Goal: Book appointment/travel/reservation

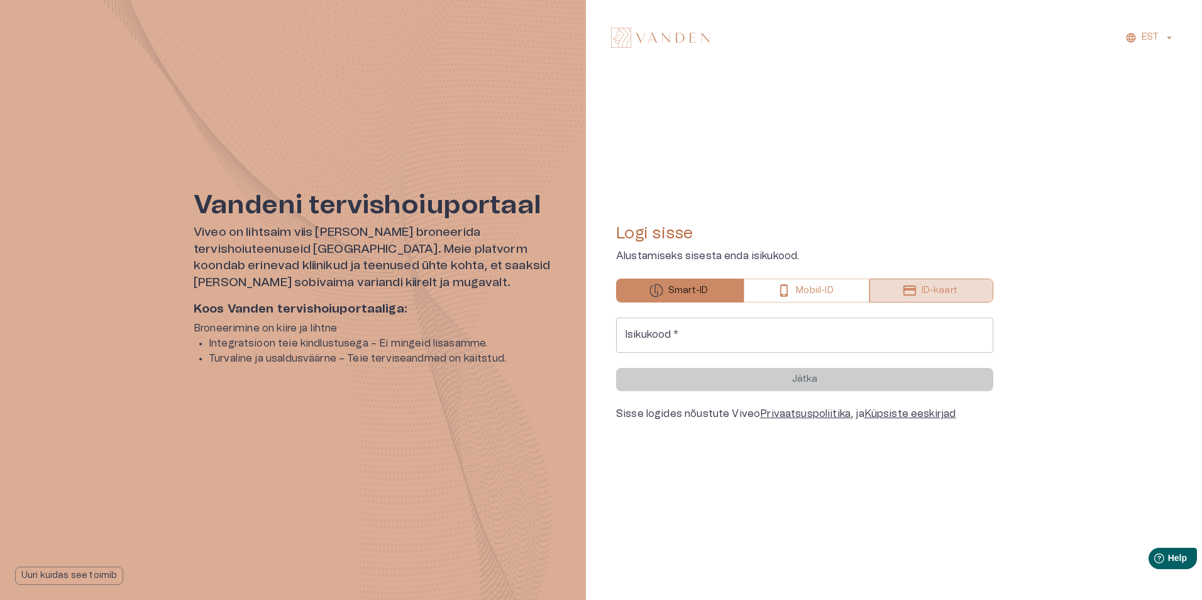
click at [899, 292] on button "ID-kaart" at bounding box center [931, 290] width 124 height 24
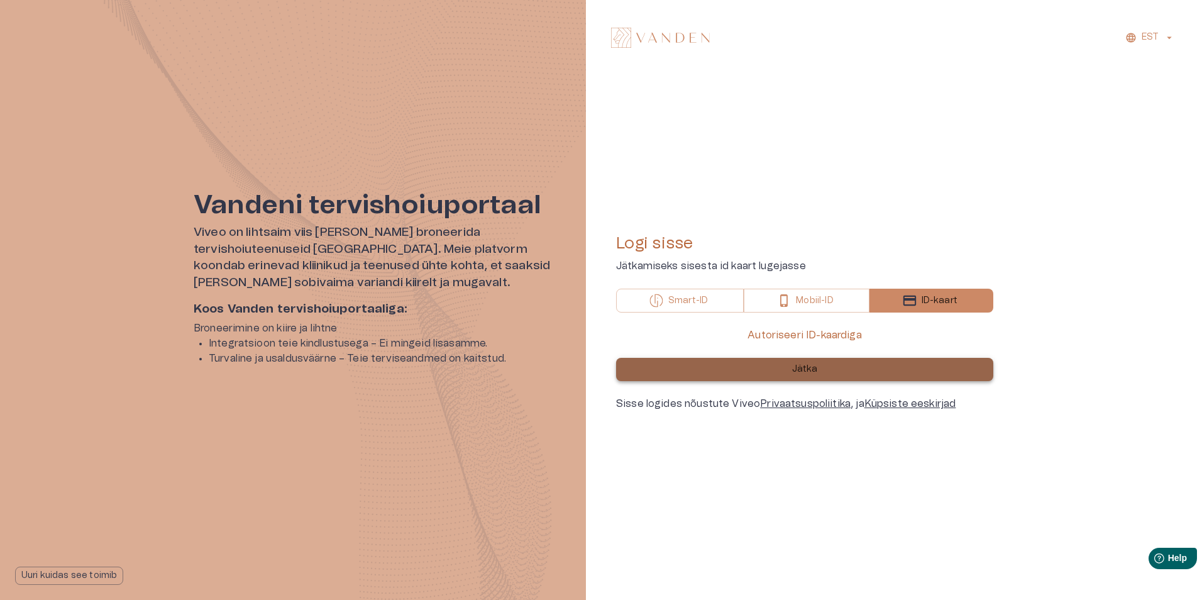
click at [816, 370] on p "Jätka" at bounding box center [805, 369] width 26 height 13
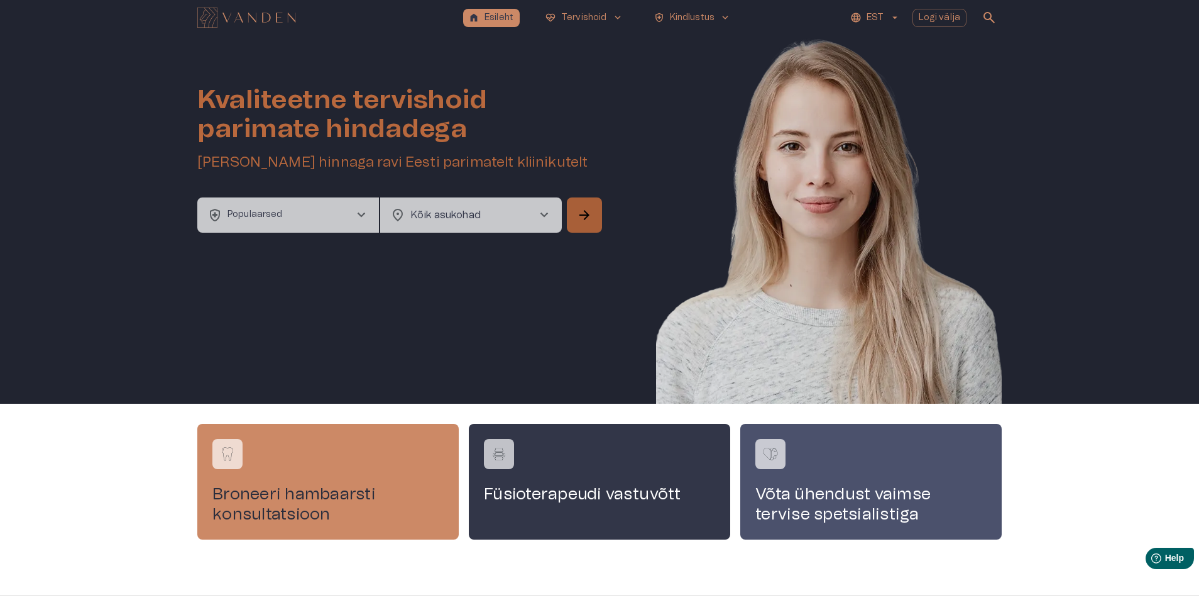
click at [583, 216] on span "arrow_forward" at bounding box center [584, 214] width 15 height 15
click at [359, 211] on span "chevron_right" at bounding box center [360, 214] width 15 height 15
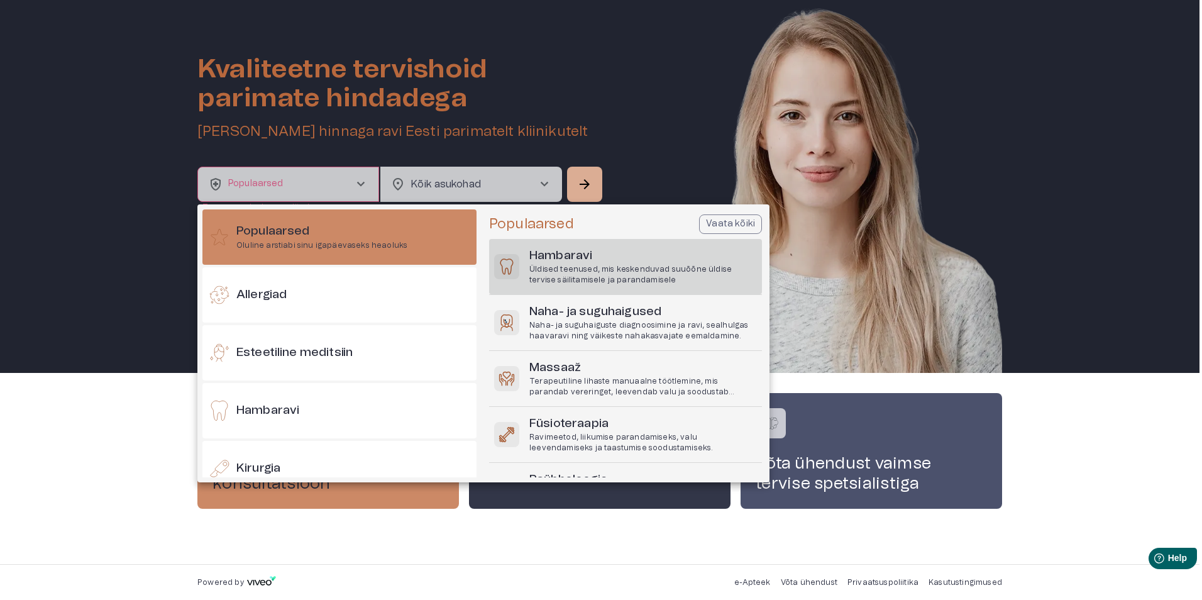
click at [633, 267] on p "Üldised teenused, mis keskenduvad suuõõne üldise tervise säilitamisele ja paran…" at bounding box center [642, 274] width 227 height 21
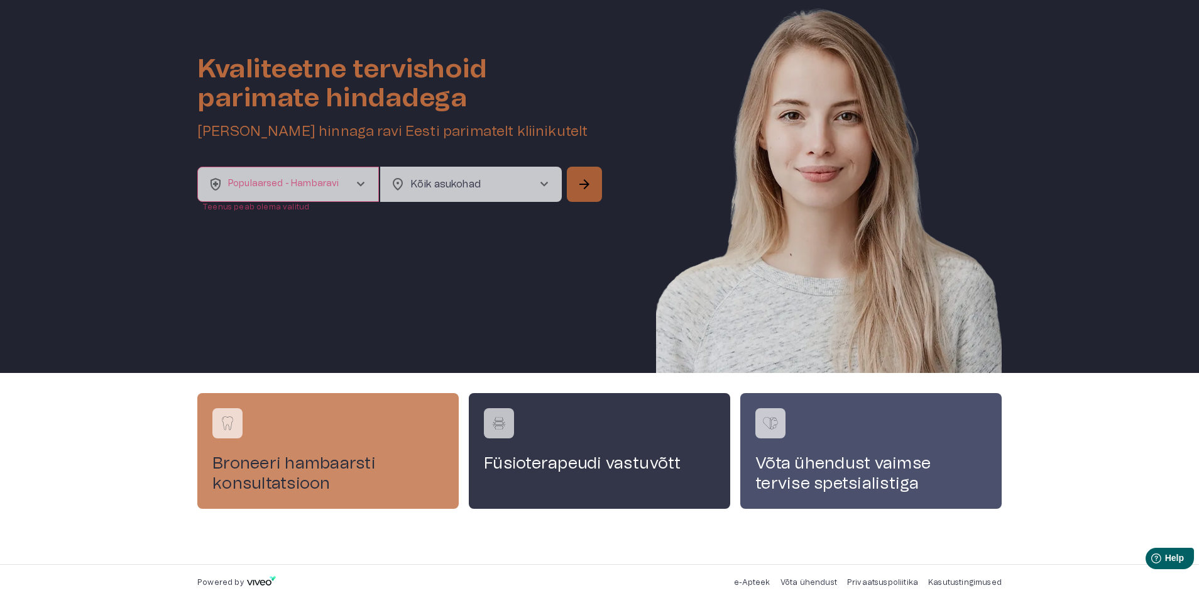
click at [583, 185] on span "arrow_forward" at bounding box center [584, 184] width 15 height 15
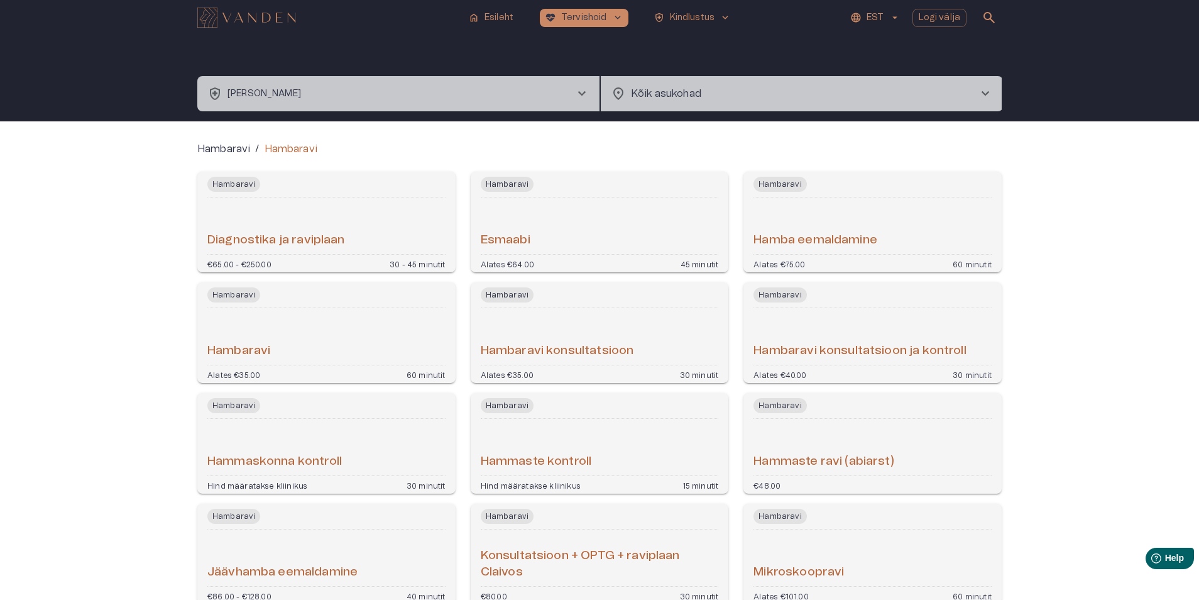
click at [984, 92] on span "chevron_right" at bounding box center [985, 93] width 15 height 15
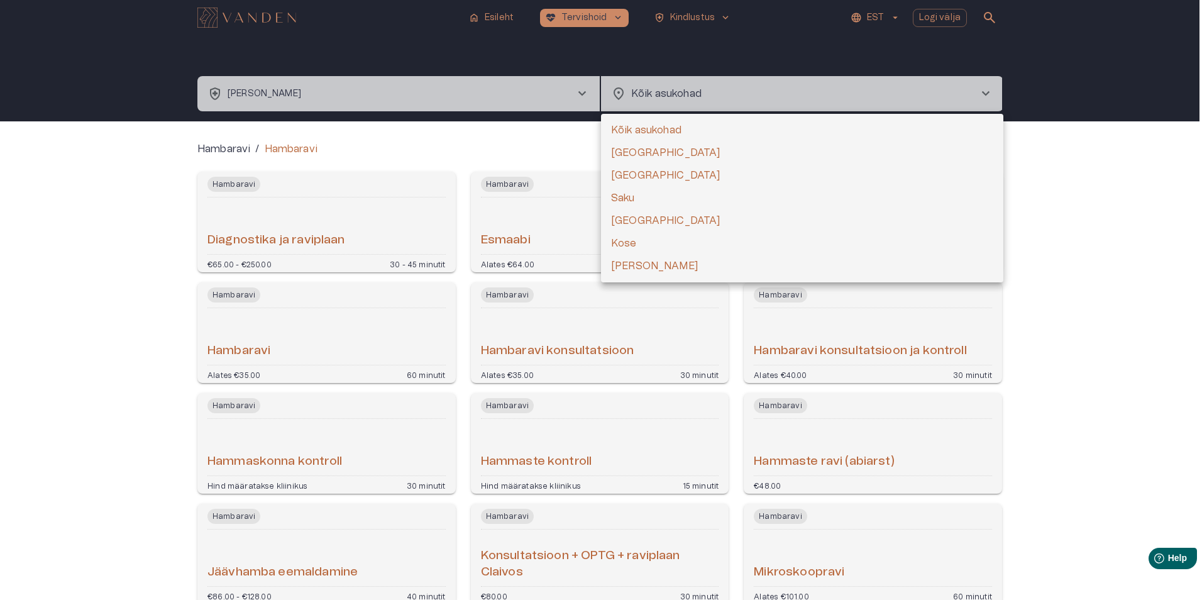
click at [654, 129] on li "Kõik asukohad" at bounding box center [802, 130] width 402 height 23
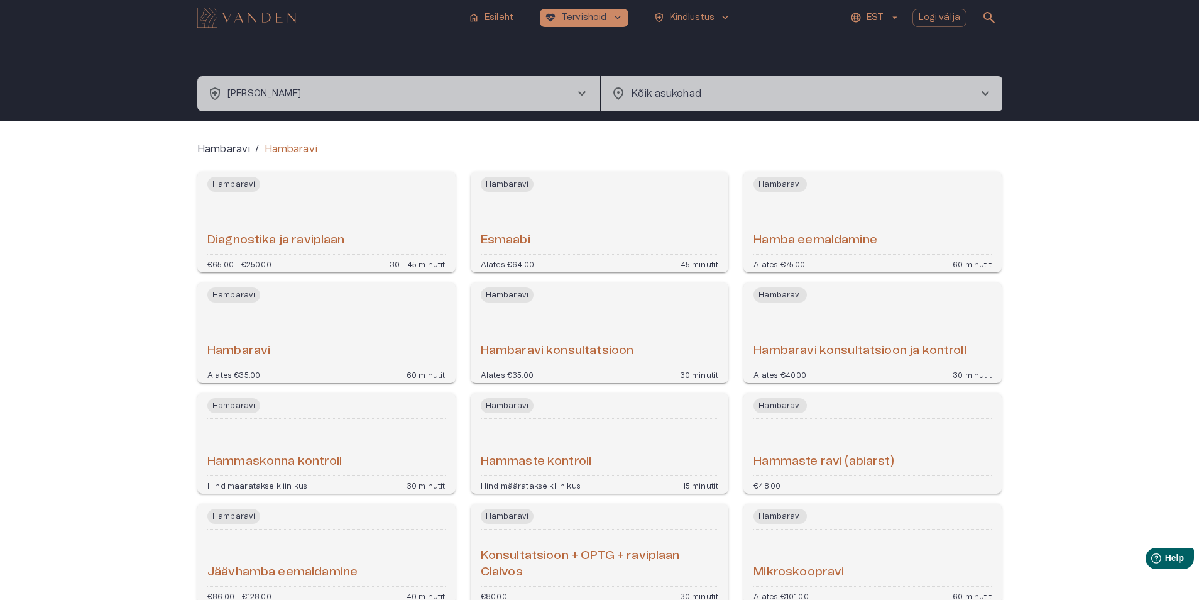
click at [982, 90] on span "chevron_right" at bounding box center [985, 93] width 15 height 15
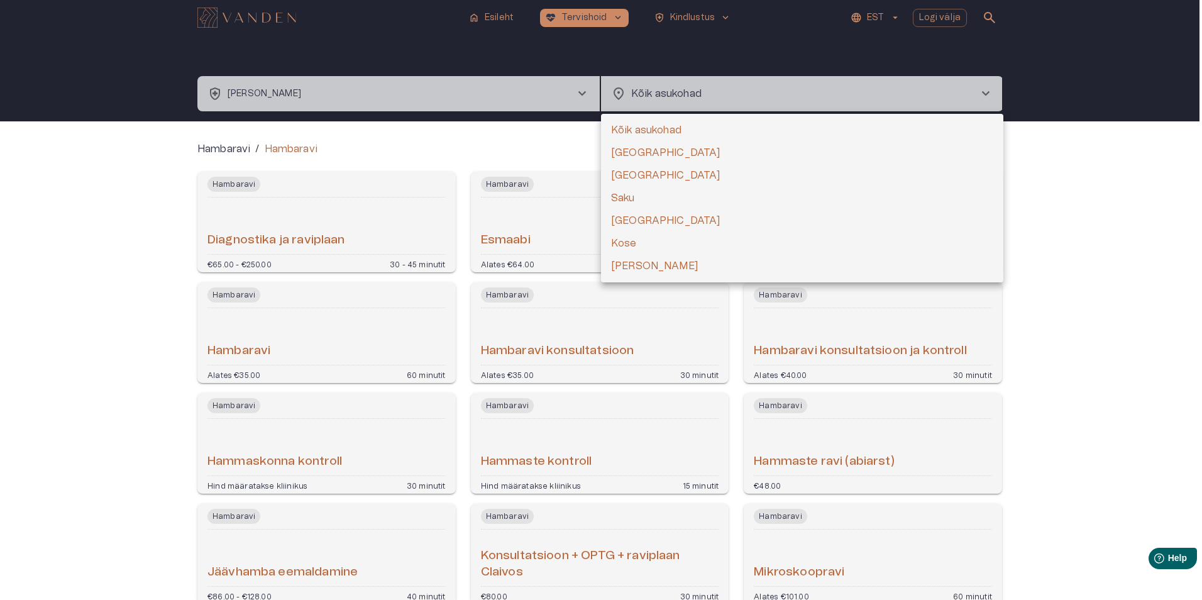
click at [623, 175] on li "[GEOGRAPHIC_DATA]" at bounding box center [802, 175] width 402 height 23
type input "**********"
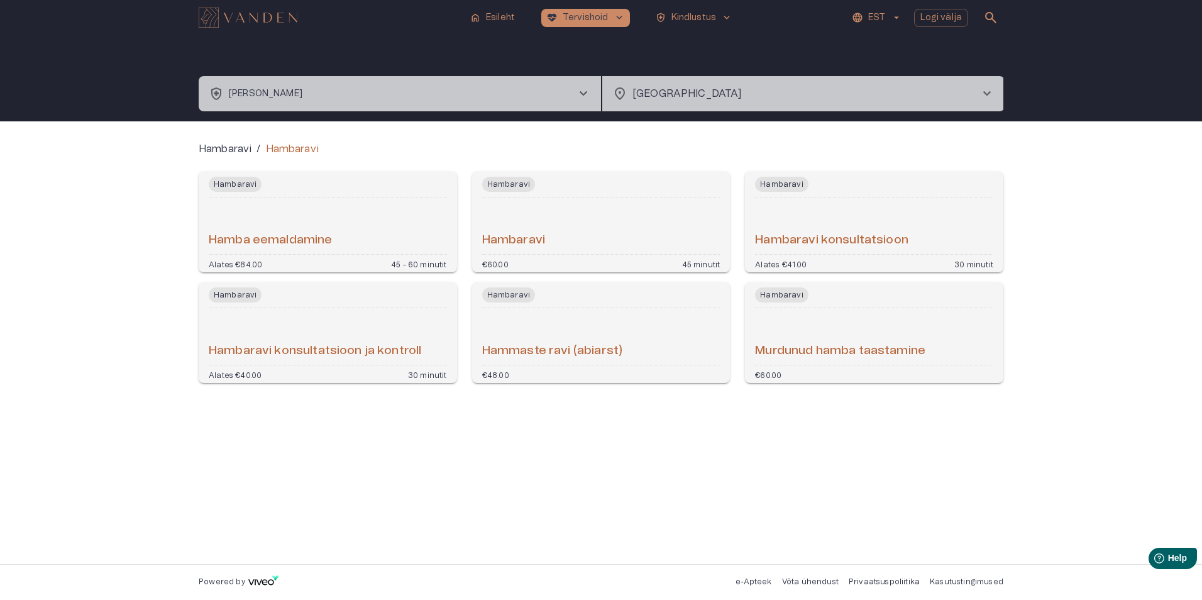
click at [987, 90] on span "chevron_right" at bounding box center [986, 93] width 15 height 15
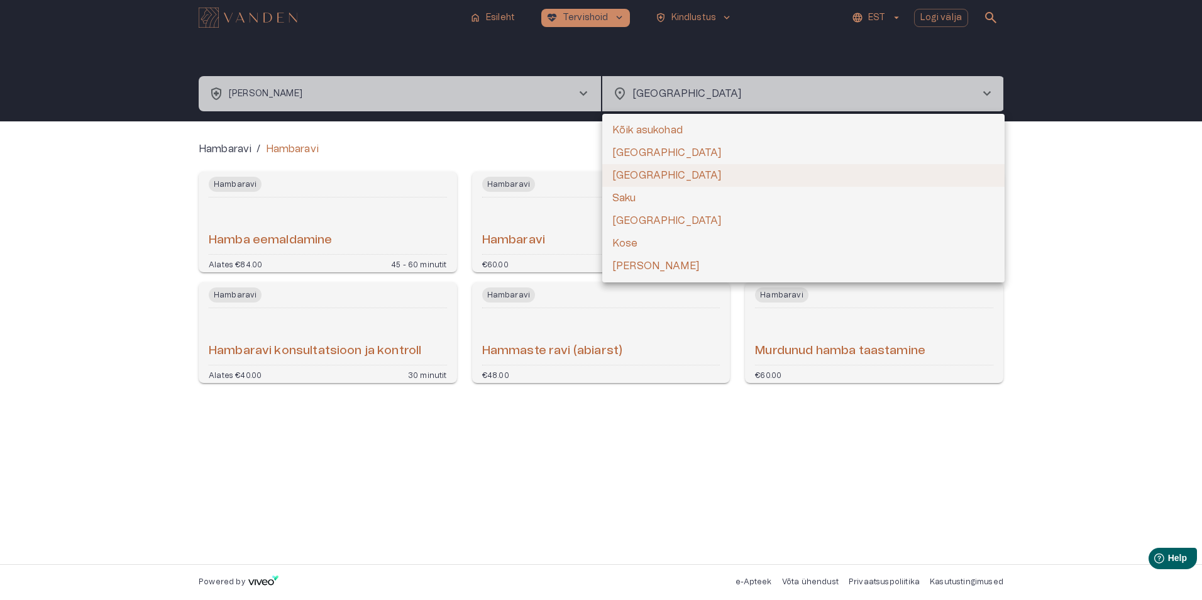
click at [627, 151] on li "[GEOGRAPHIC_DATA]" at bounding box center [803, 152] width 402 height 23
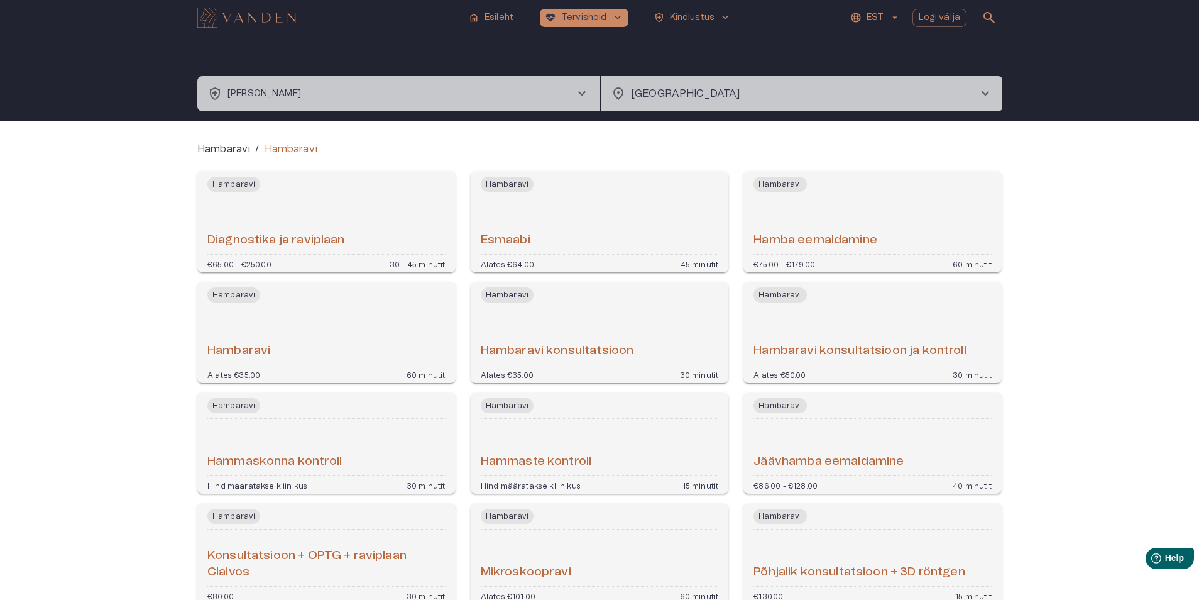
click at [584, 93] on span "chevron_right" at bounding box center [581, 93] width 15 height 15
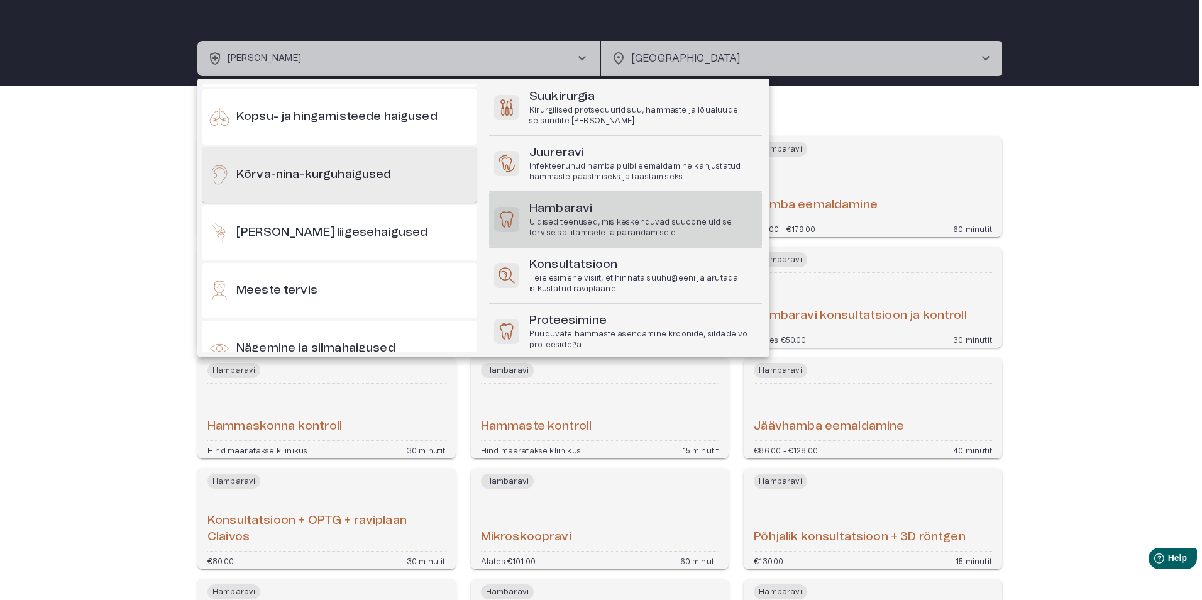
scroll to position [381, 0]
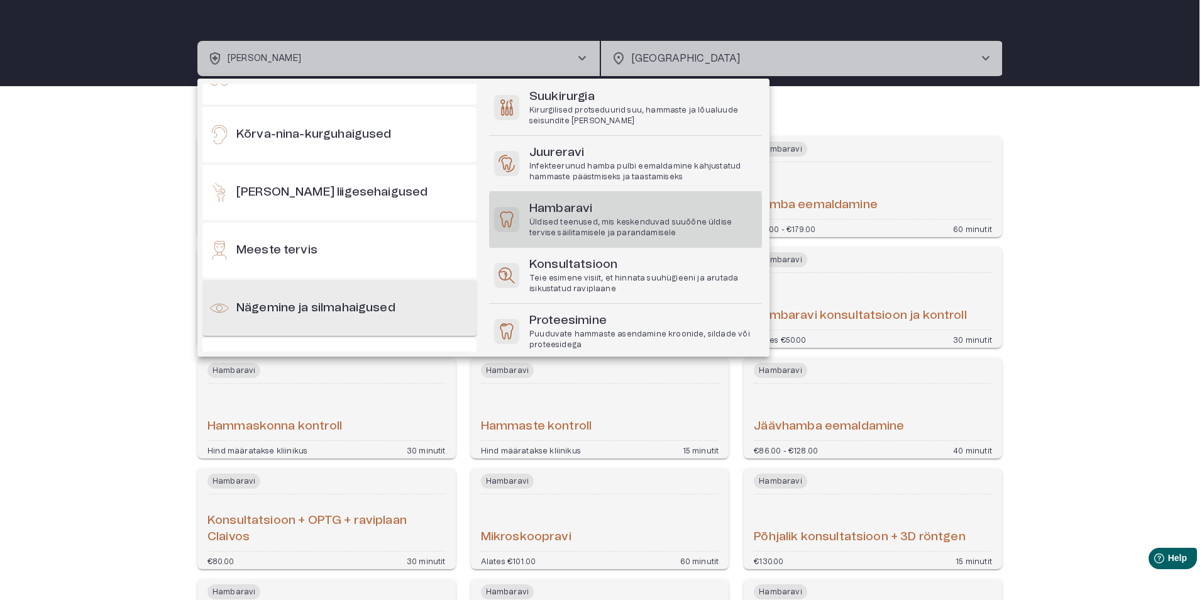
click at [374, 302] on h6 "Nägemine ja silmahaigused" at bounding box center [315, 308] width 159 height 17
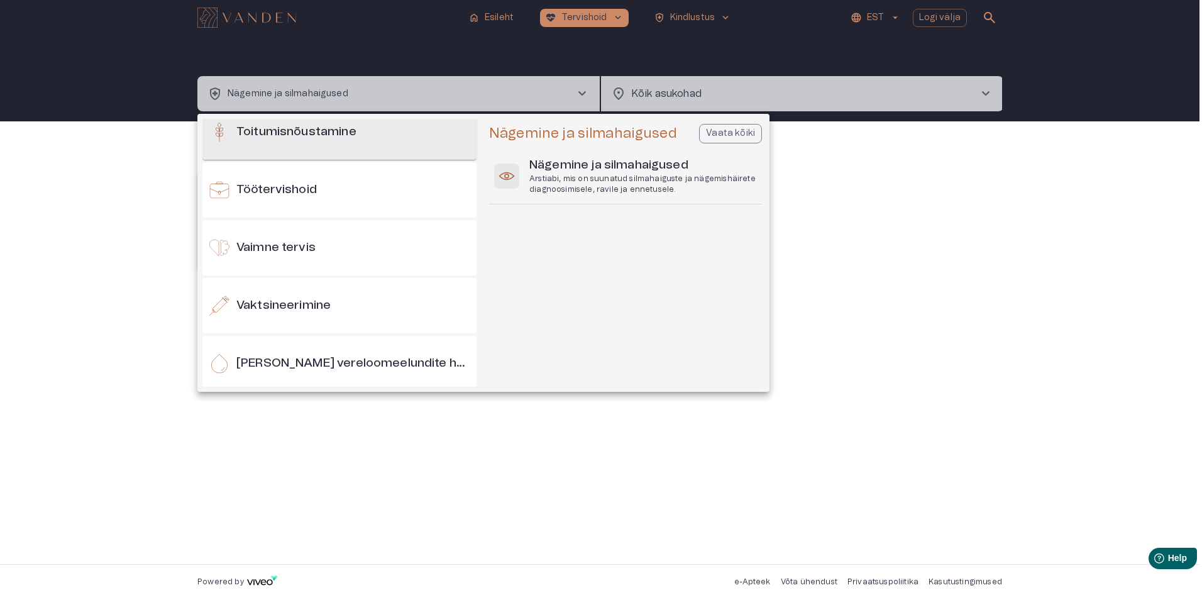
scroll to position [1354, 0]
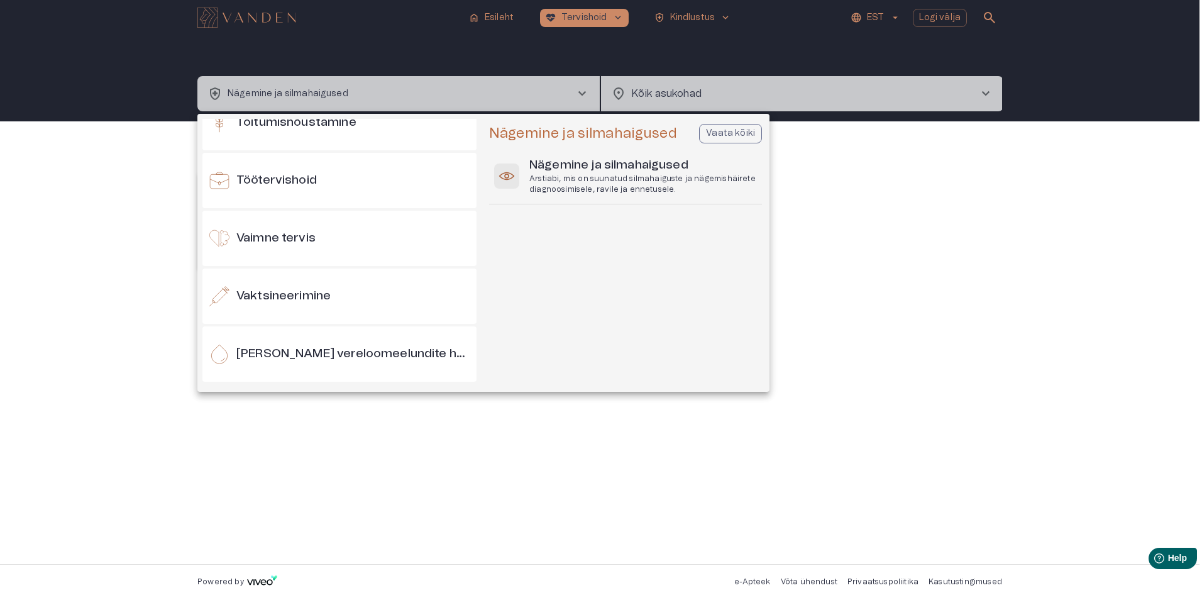
click at [719, 129] on p "Vaata kõiki" at bounding box center [730, 133] width 49 height 13
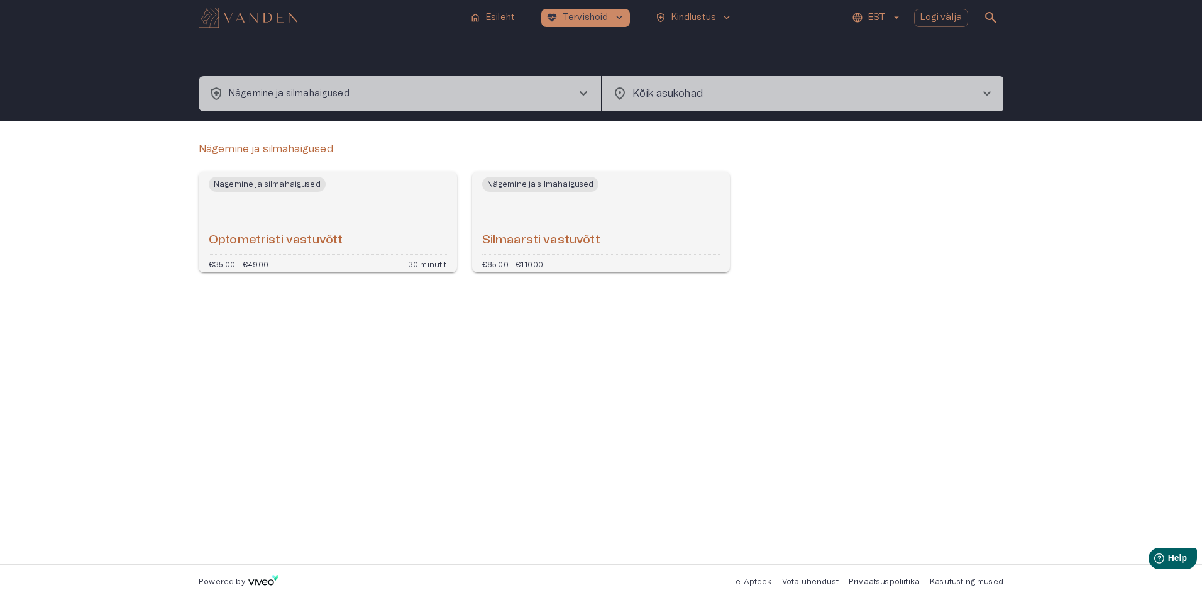
click at [985, 92] on span "chevron_right" at bounding box center [986, 93] width 15 height 15
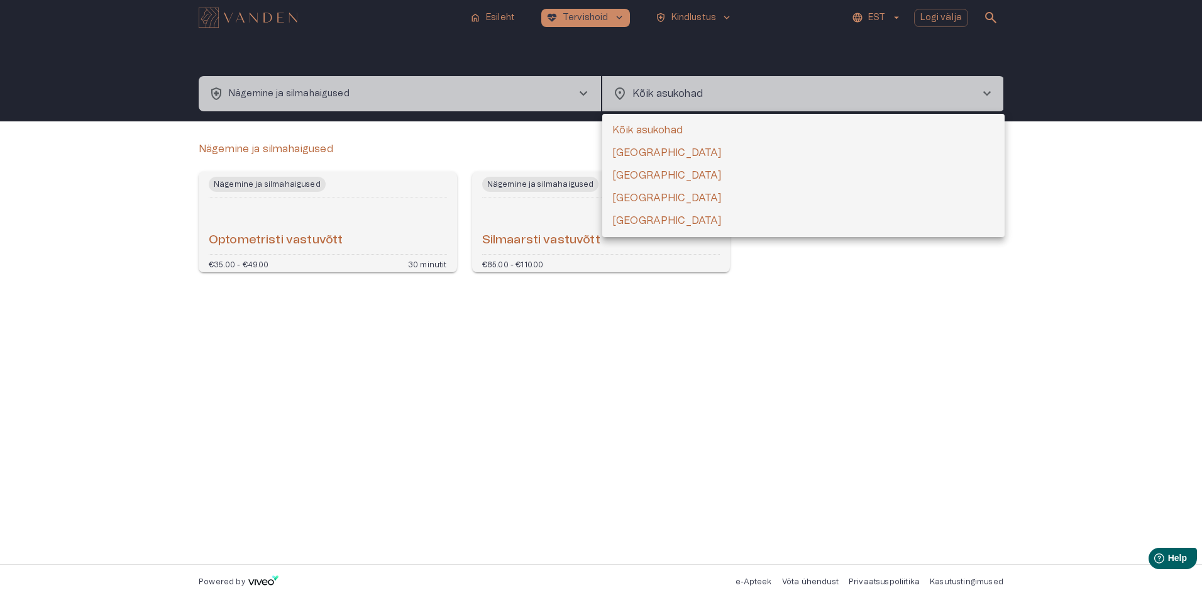
click at [627, 172] on li "[GEOGRAPHIC_DATA]" at bounding box center [803, 175] width 402 height 23
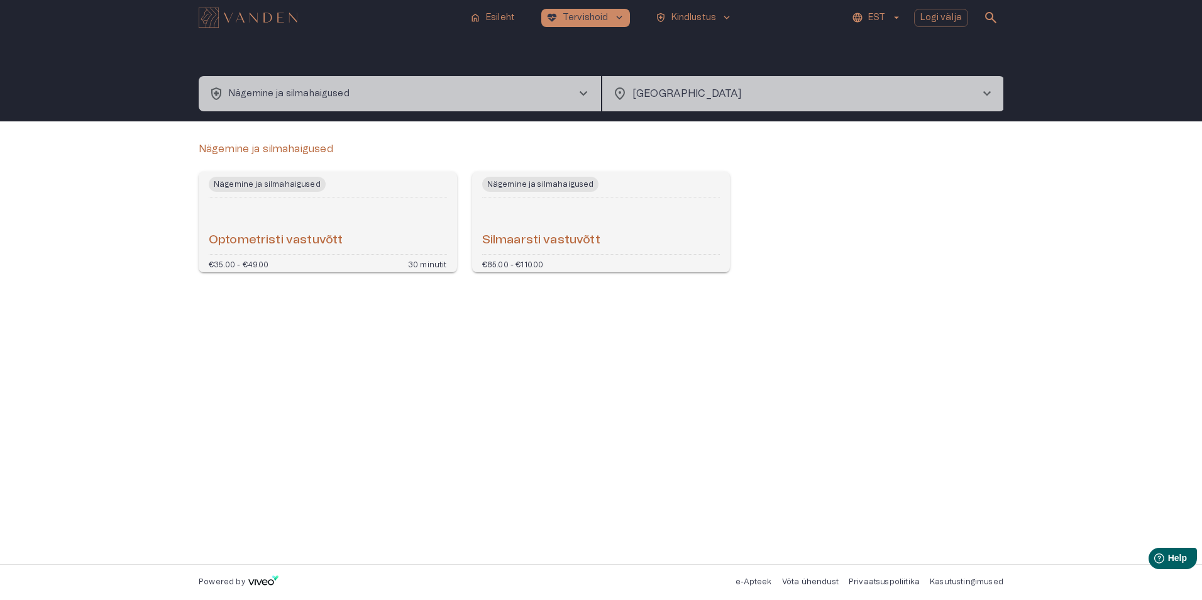
type input "**********"
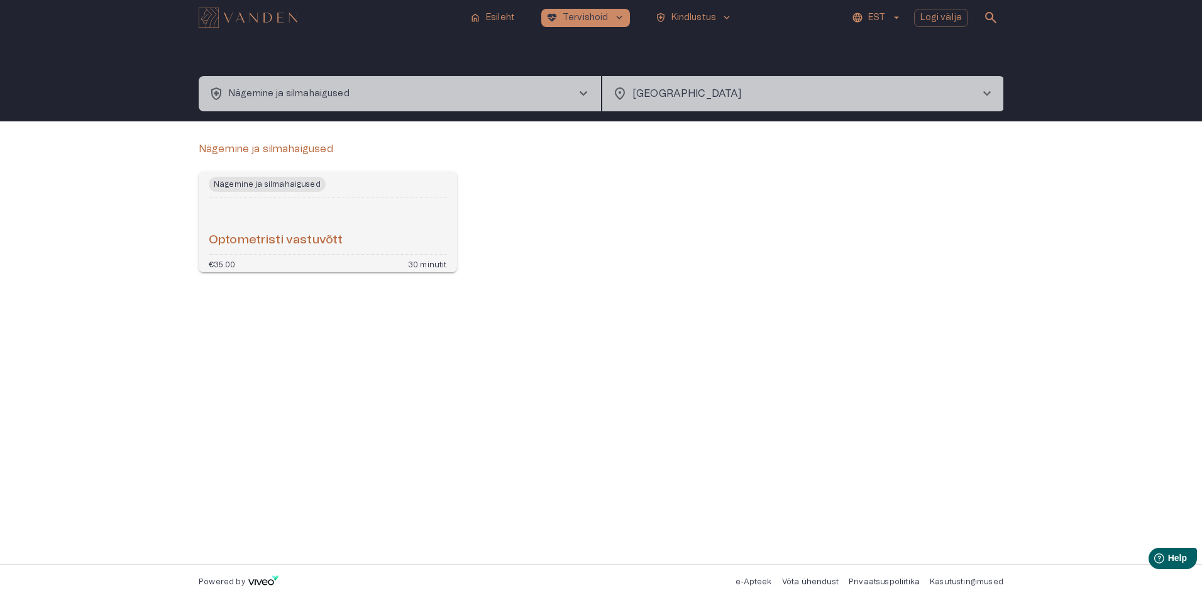
click at [250, 236] on h6 "Optometristi vastuvõtt" at bounding box center [276, 240] width 134 height 17
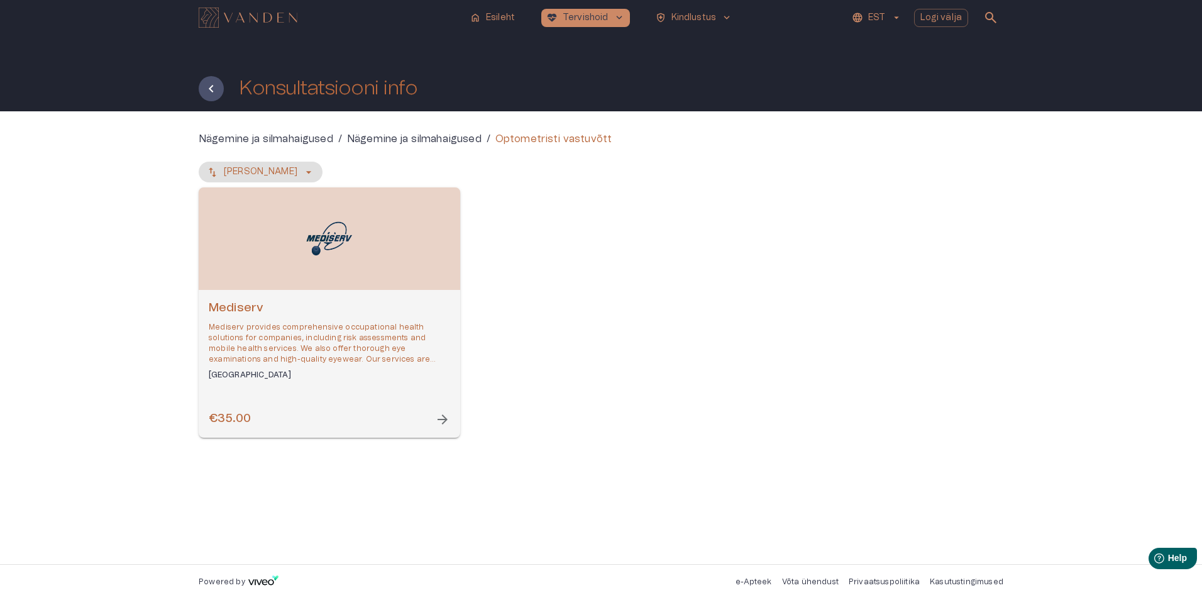
click at [446, 419] on span "arrow_forward" at bounding box center [442, 419] width 15 height 15
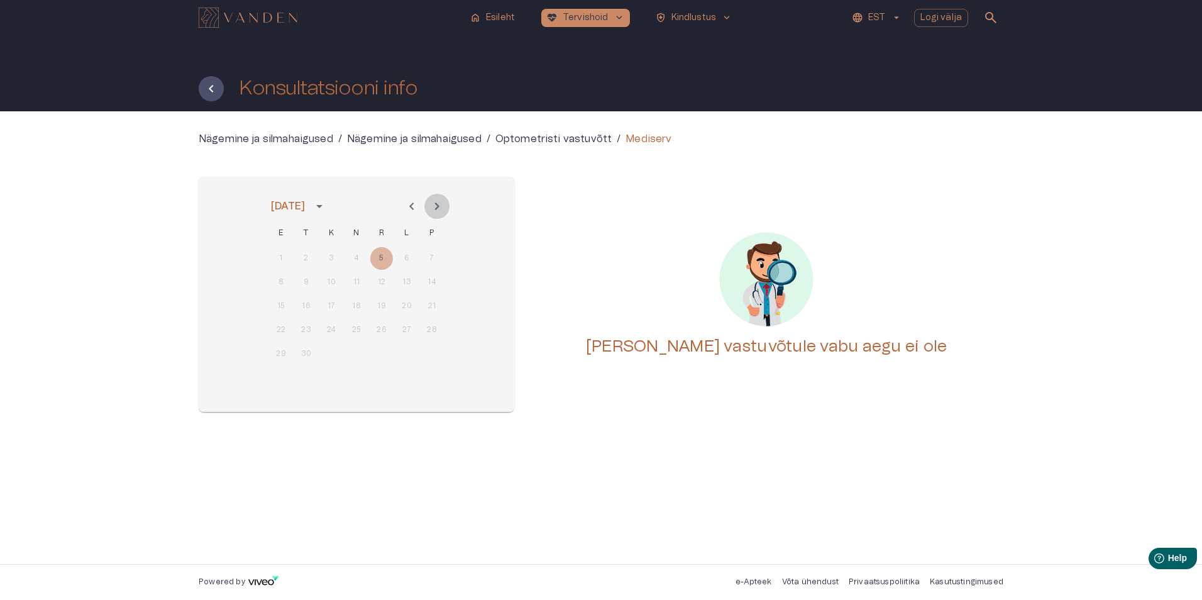
click at [438, 204] on icon "Next month" at bounding box center [436, 206] width 15 height 15
click at [667, 229] on div "[PERSON_NAME] vastuvõtule vabu aegu ei ole" at bounding box center [766, 294] width 474 height 235
click at [210, 90] on icon "Tagasi" at bounding box center [211, 89] width 4 height 8
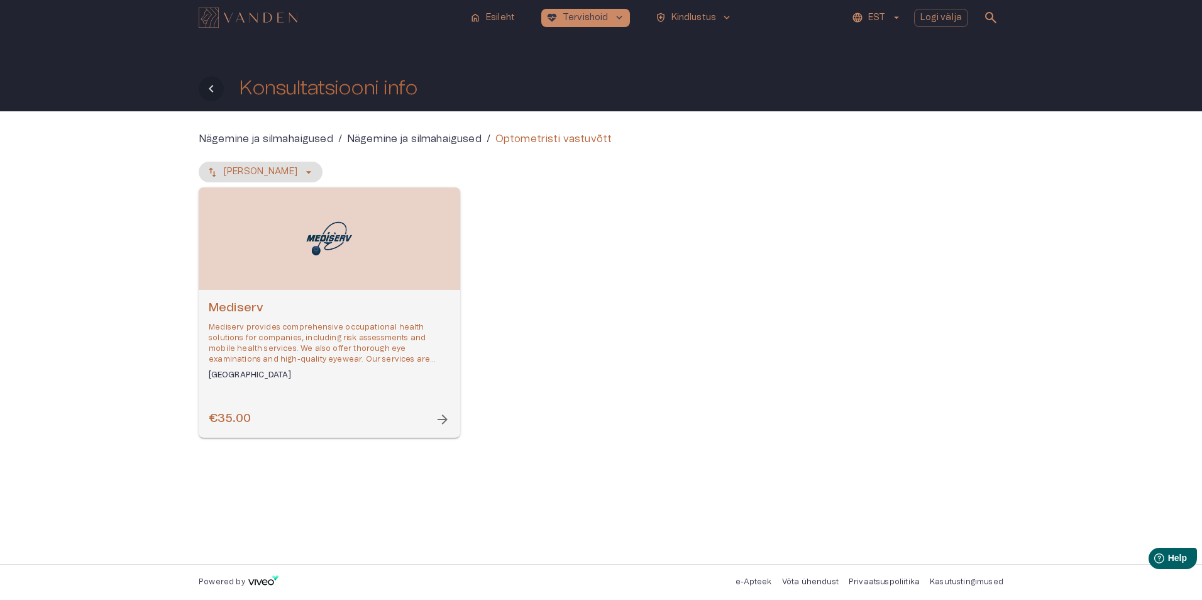
click at [215, 87] on icon "Tagasi" at bounding box center [211, 88] width 15 height 15
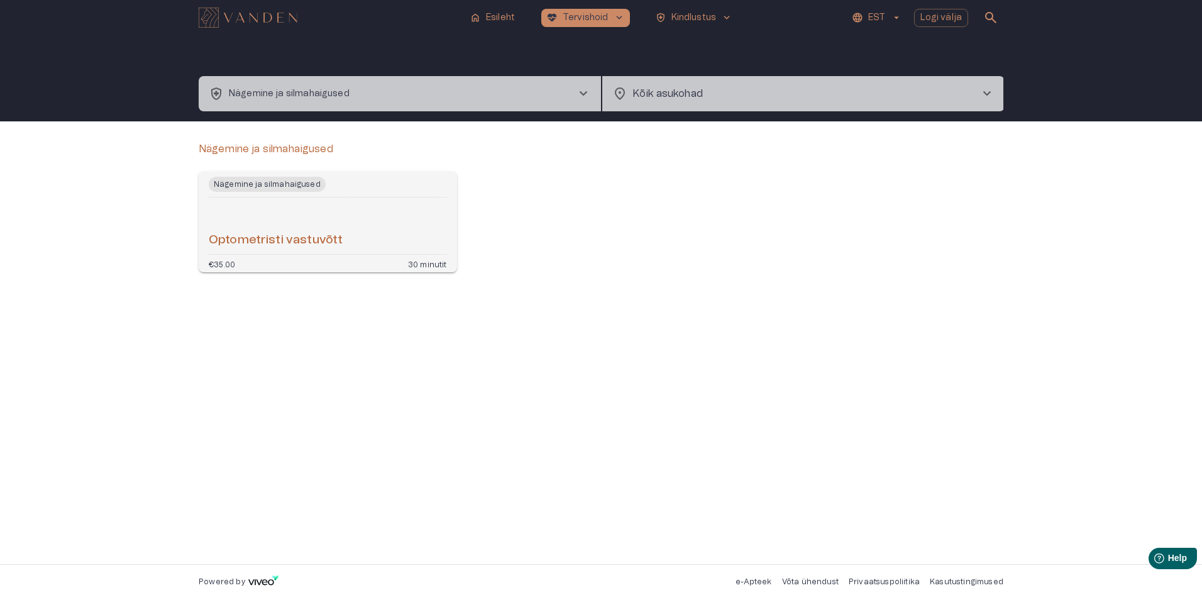
click at [987, 90] on span "chevron_right" at bounding box center [986, 93] width 15 height 15
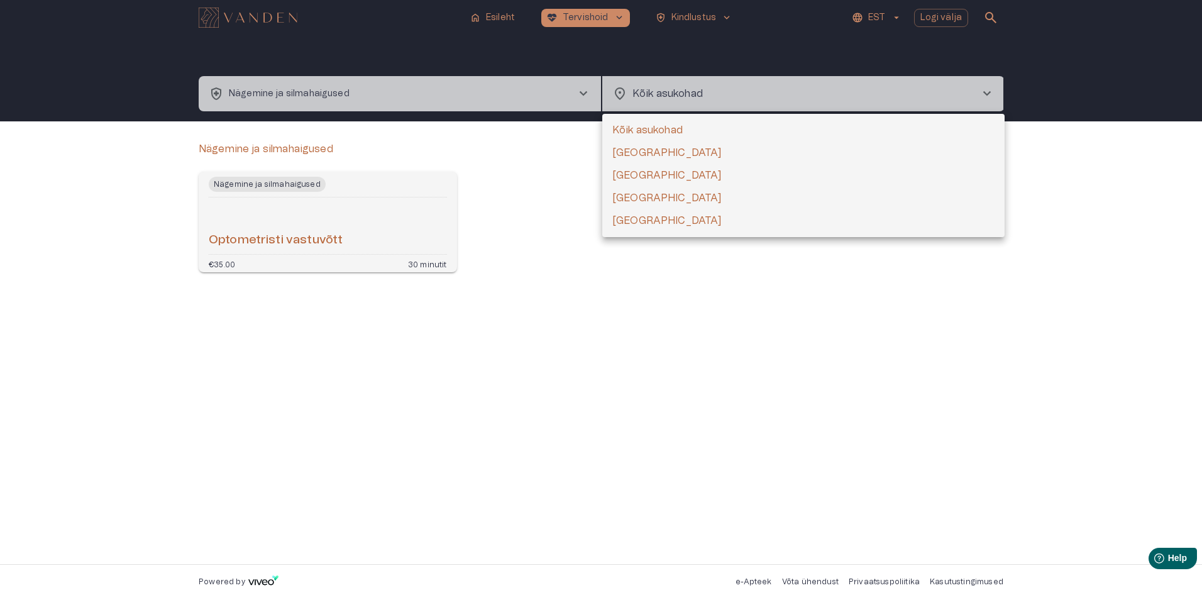
click at [622, 219] on li "[GEOGRAPHIC_DATA]" at bounding box center [803, 220] width 402 height 23
type input "**********"
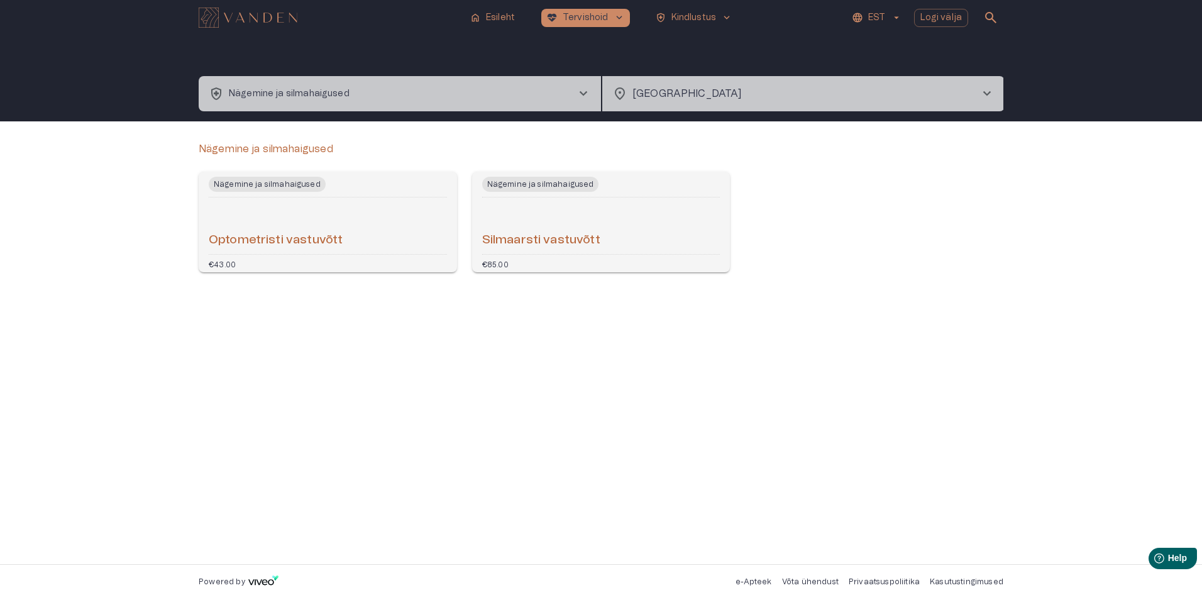
click at [250, 236] on h6 "Optometristi vastuvõtt" at bounding box center [276, 240] width 134 height 17
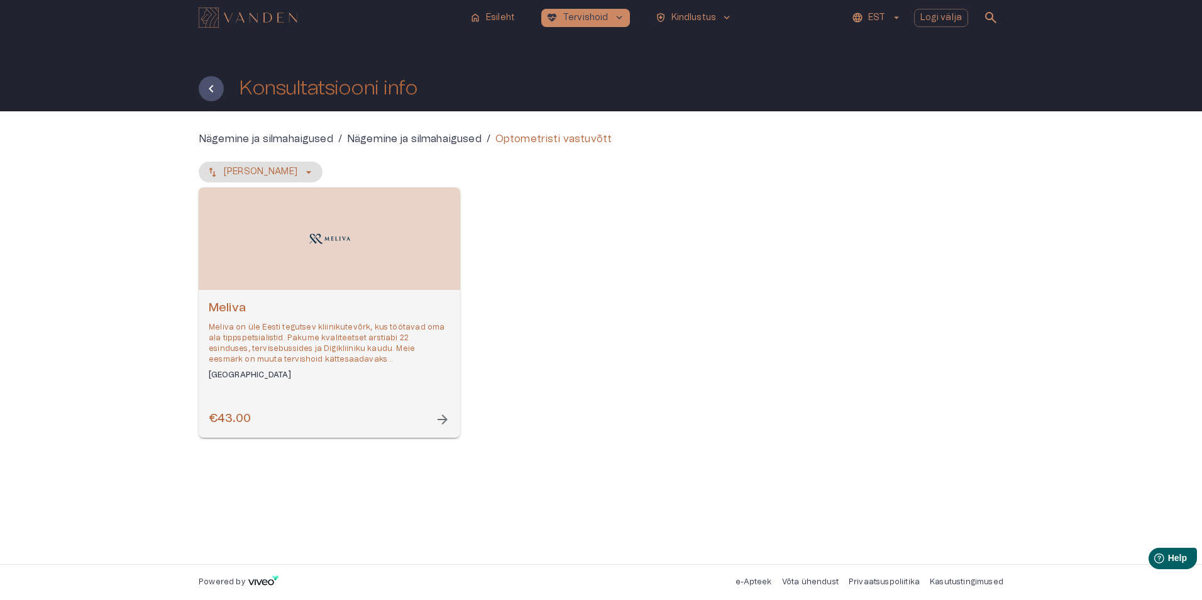
click at [440, 417] on span "arrow_forward" at bounding box center [442, 419] width 15 height 15
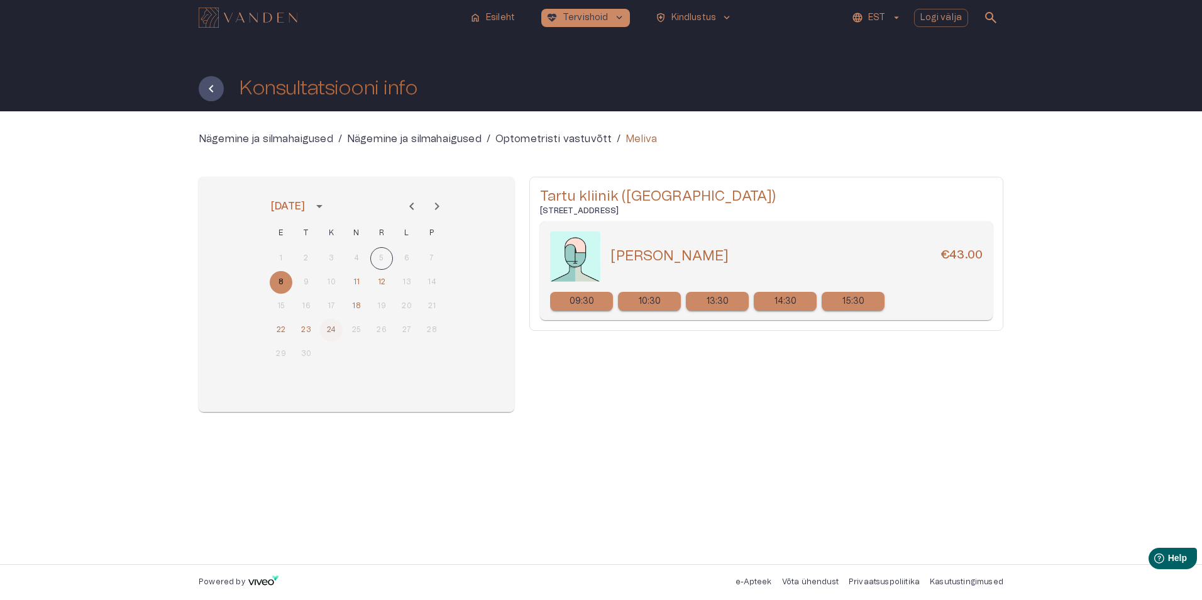
click at [331, 329] on button "24" at bounding box center [331, 330] width 23 height 23
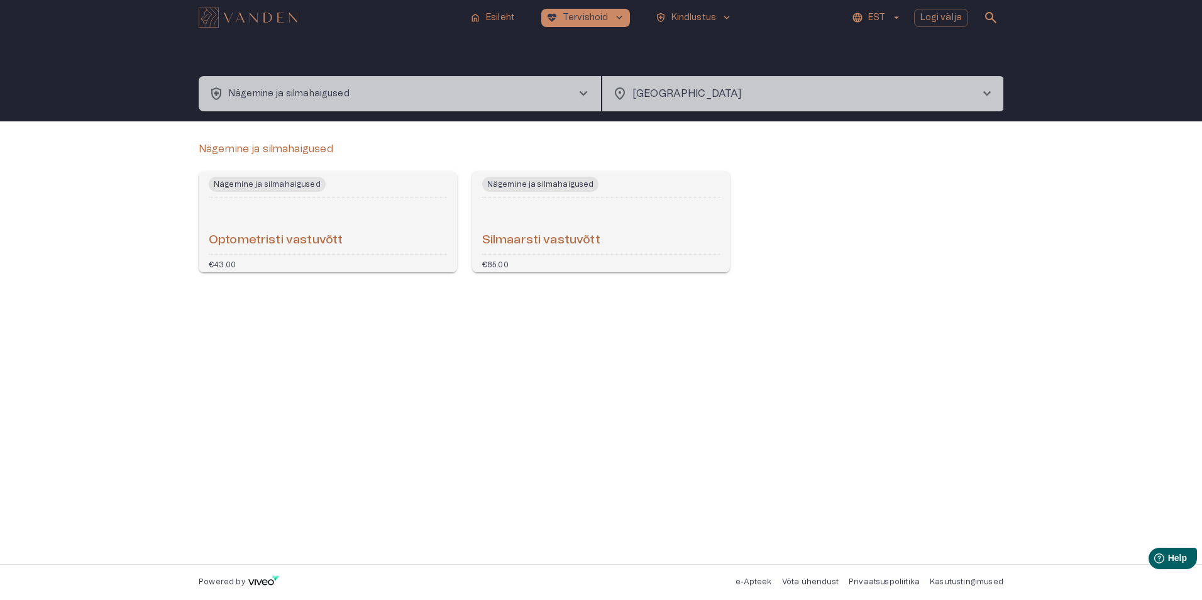
click at [583, 239] on h6 "Silmaarsti vastuvõtt" at bounding box center [541, 240] width 118 height 17
click at [581, 94] on span "chevron_right" at bounding box center [583, 93] width 15 height 15
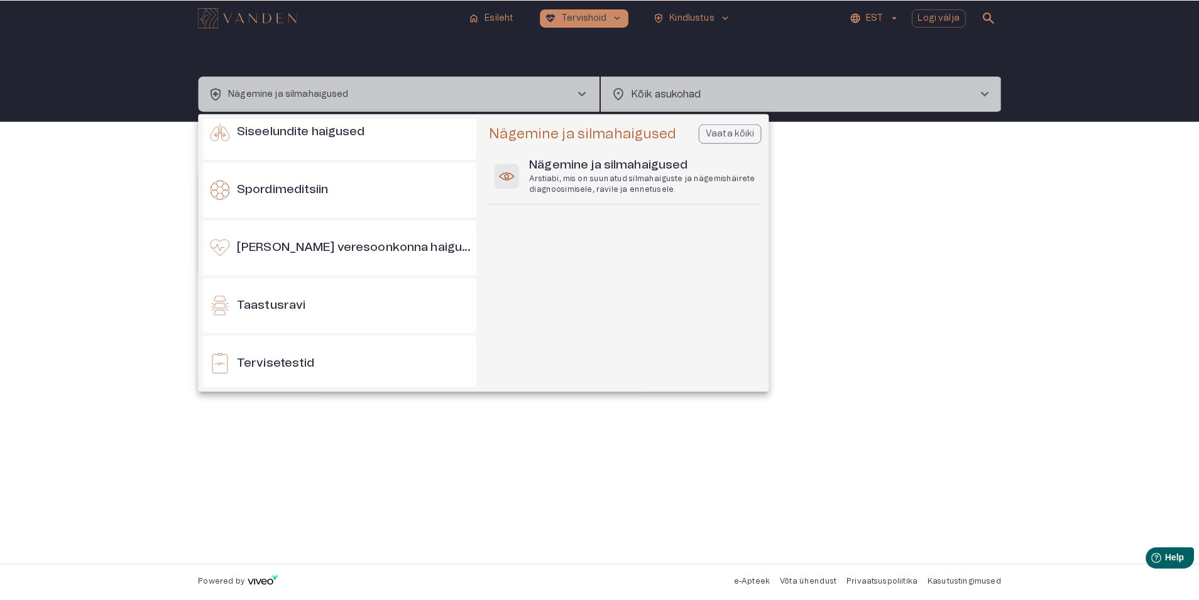
scroll to position [1100, 0]
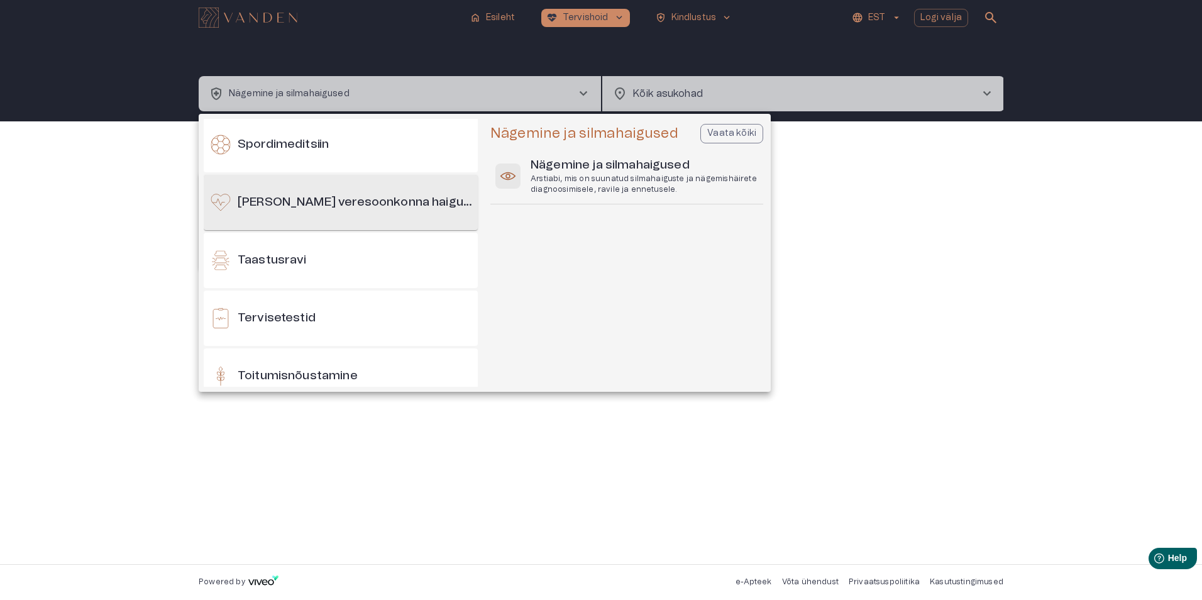
click at [326, 200] on h6 "[PERSON_NAME] veresoonkonna haigused" at bounding box center [355, 202] width 235 height 17
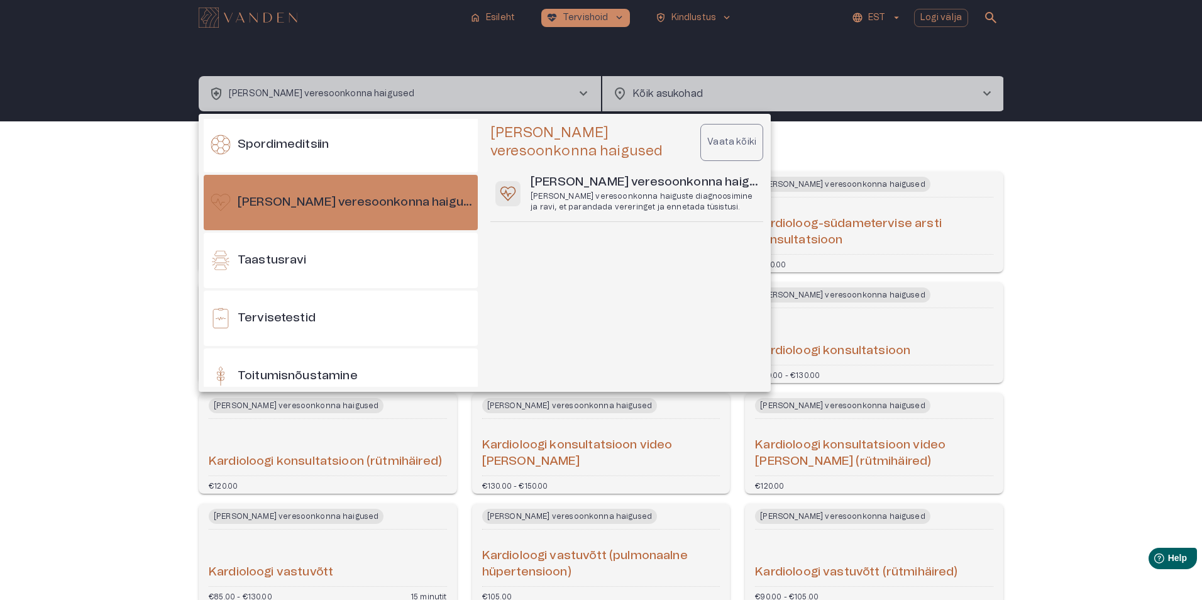
click at [1121, 265] on div at bounding box center [601, 300] width 1202 height 600
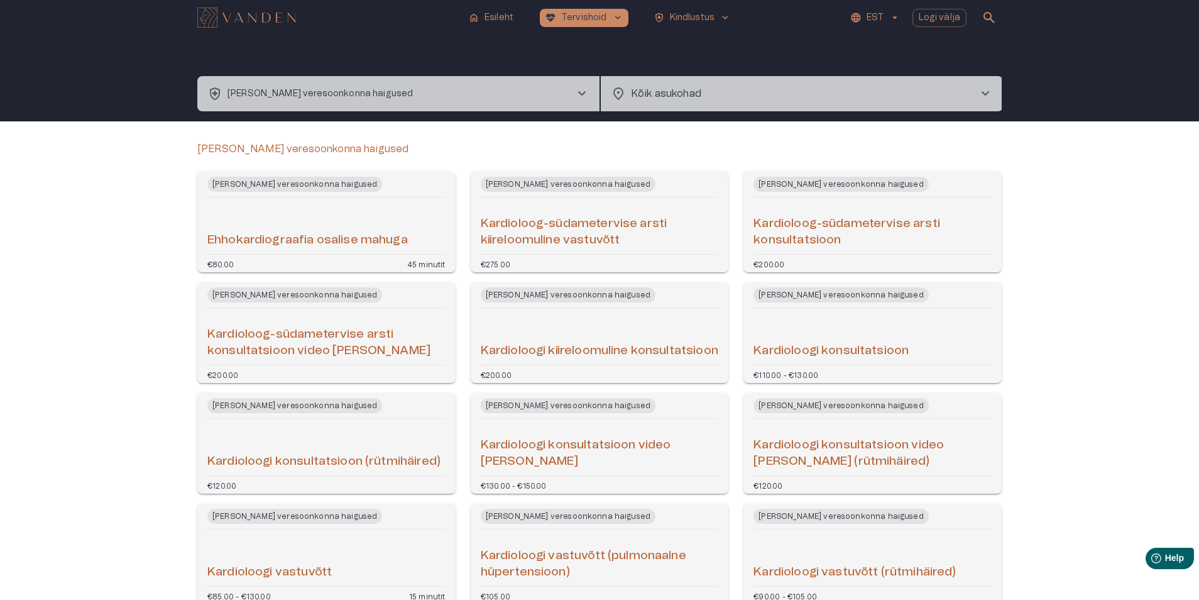
click at [985, 91] on span "chevron_right" at bounding box center [985, 93] width 15 height 15
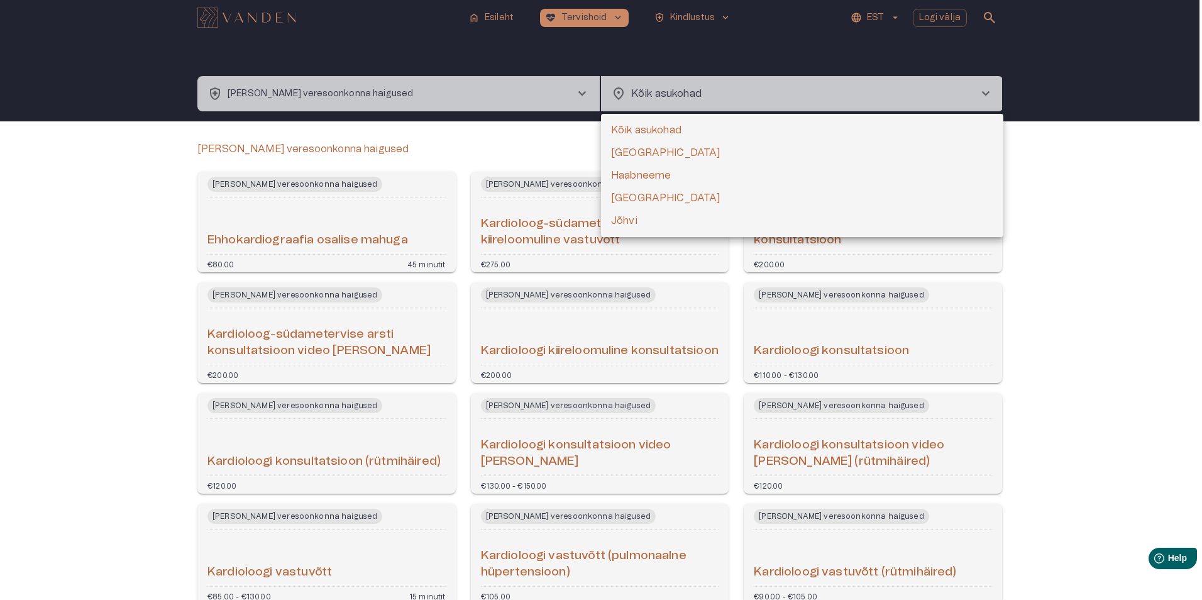
click at [1090, 219] on div at bounding box center [601, 300] width 1202 height 600
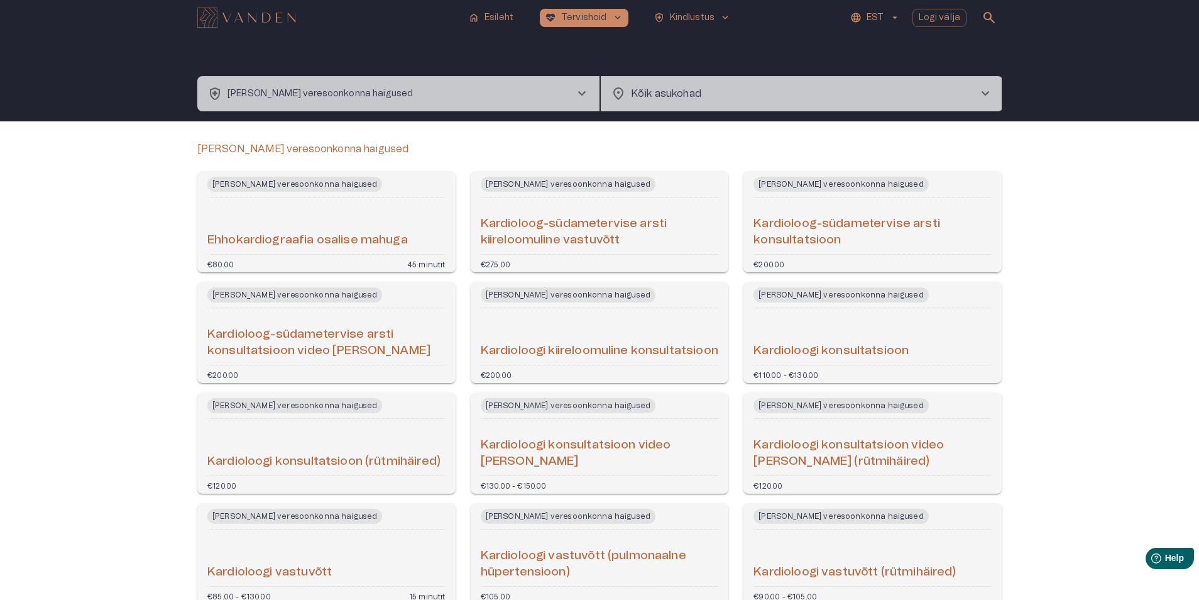
click at [581, 92] on span "chevron_right" at bounding box center [581, 93] width 15 height 15
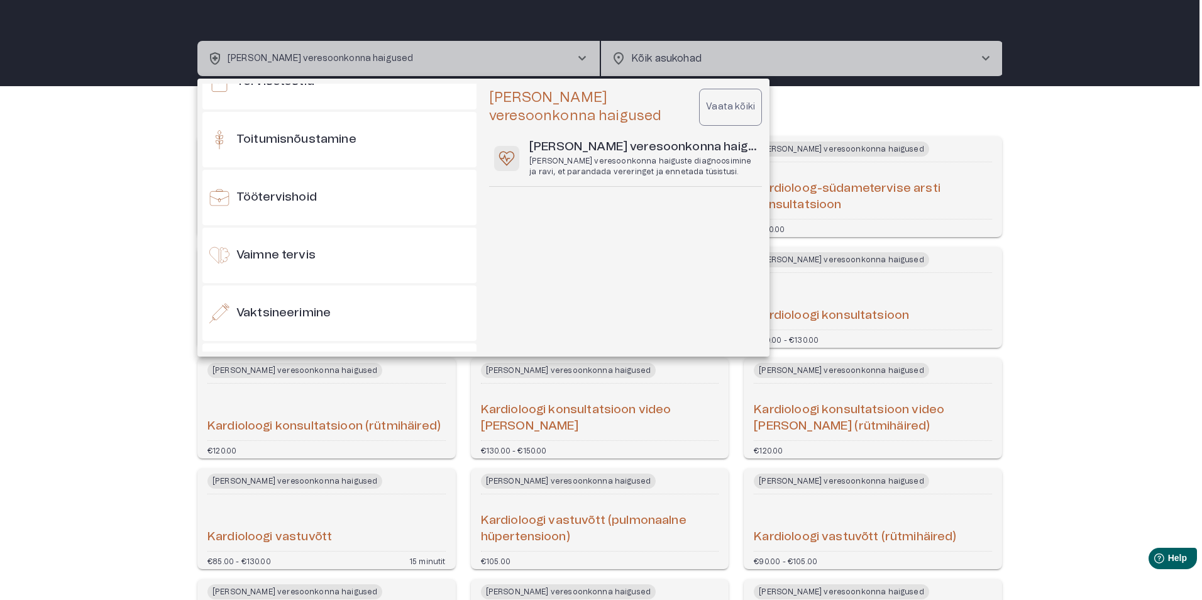
scroll to position [1354, 0]
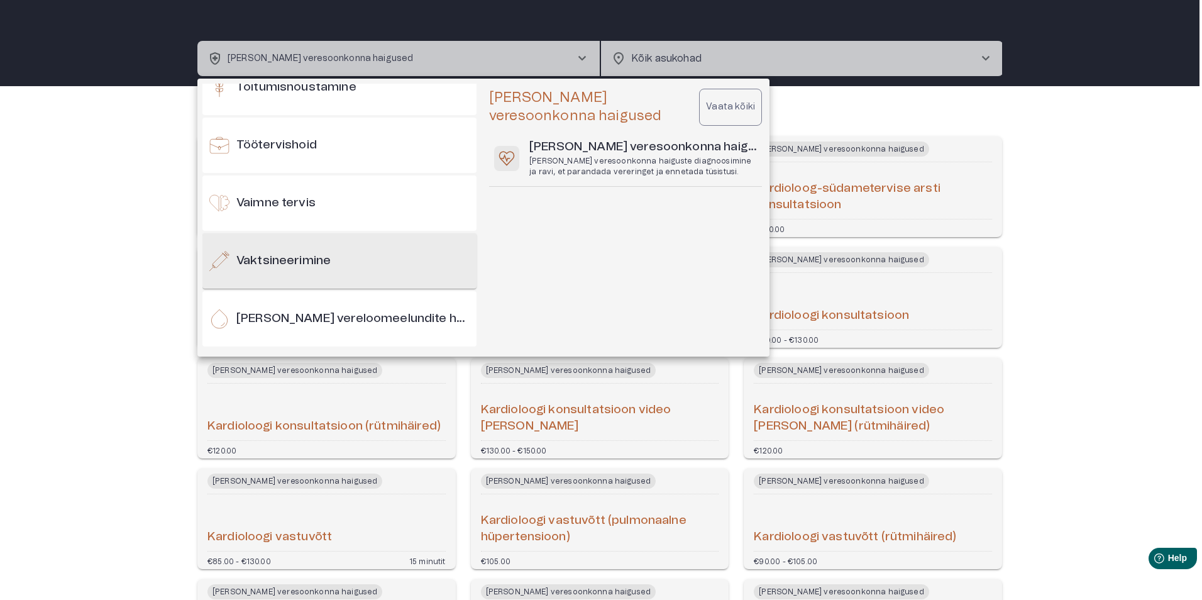
click at [305, 254] on h6 "Vaktsineerimine" at bounding box center [283, 261] width 94 height 17
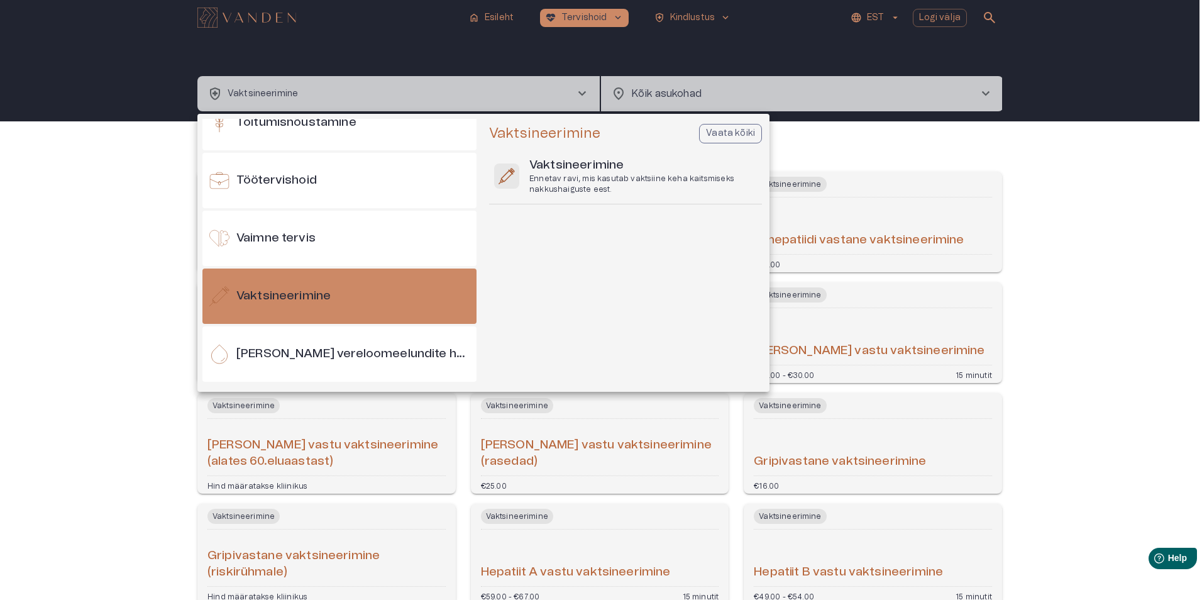
click at [719, 132] on p "Vaata kõiki" at bounding box center [730, 133] width 49 height 13
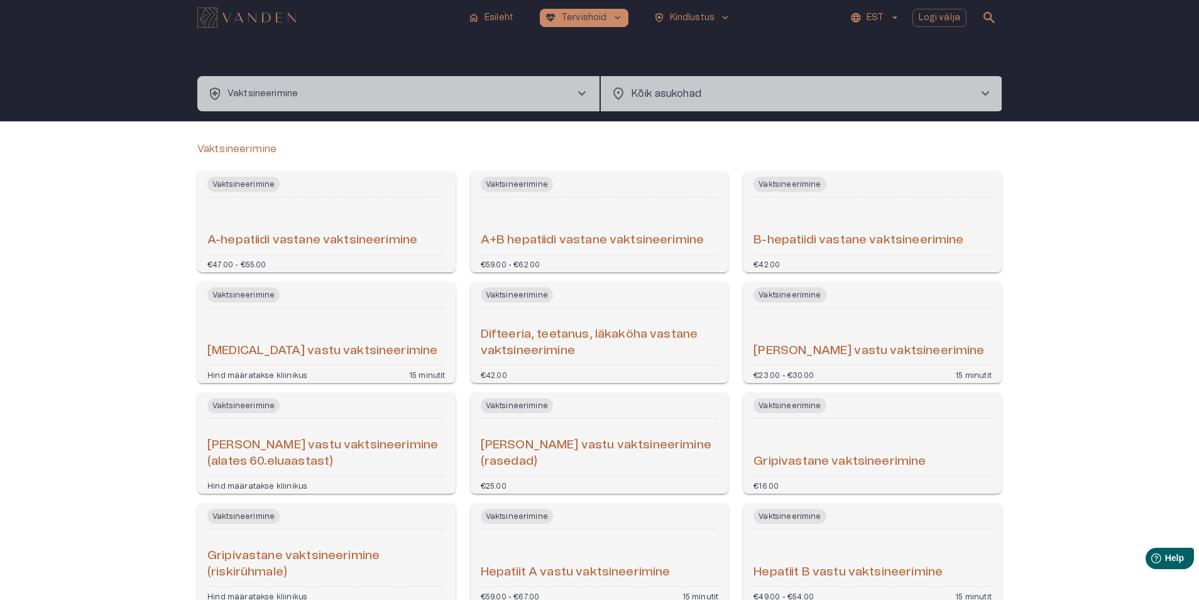
click at [984, 93] on span "chevron_right" at bounding box center [985, 93] width 15 height 15
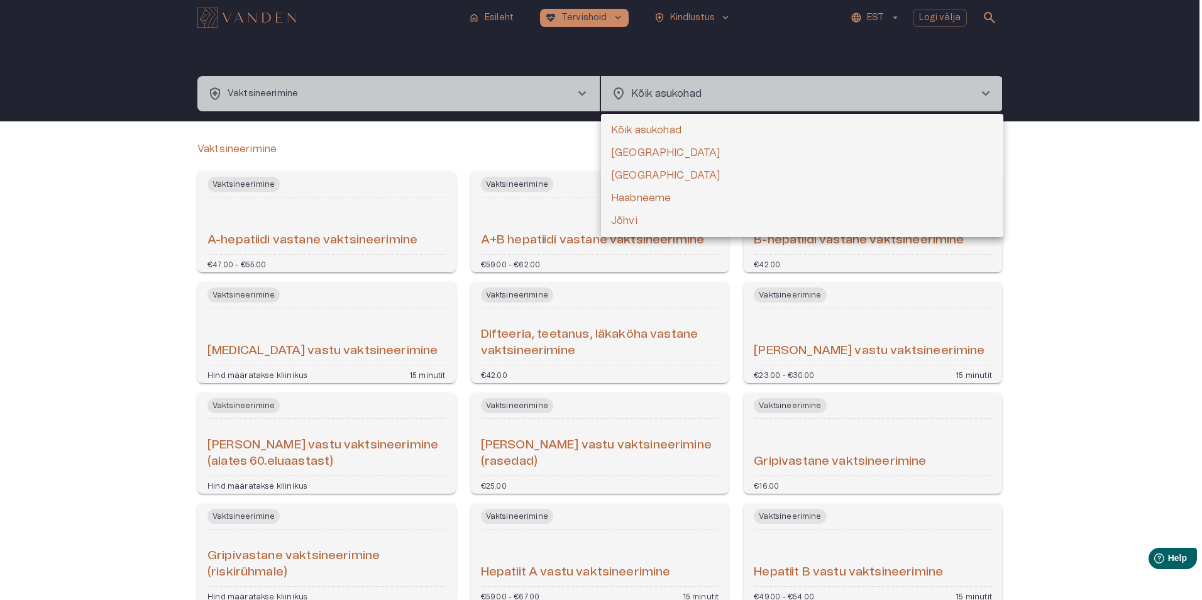
click at [1091, 216] on div at bounding box center [601, 300] width 1202 height 600
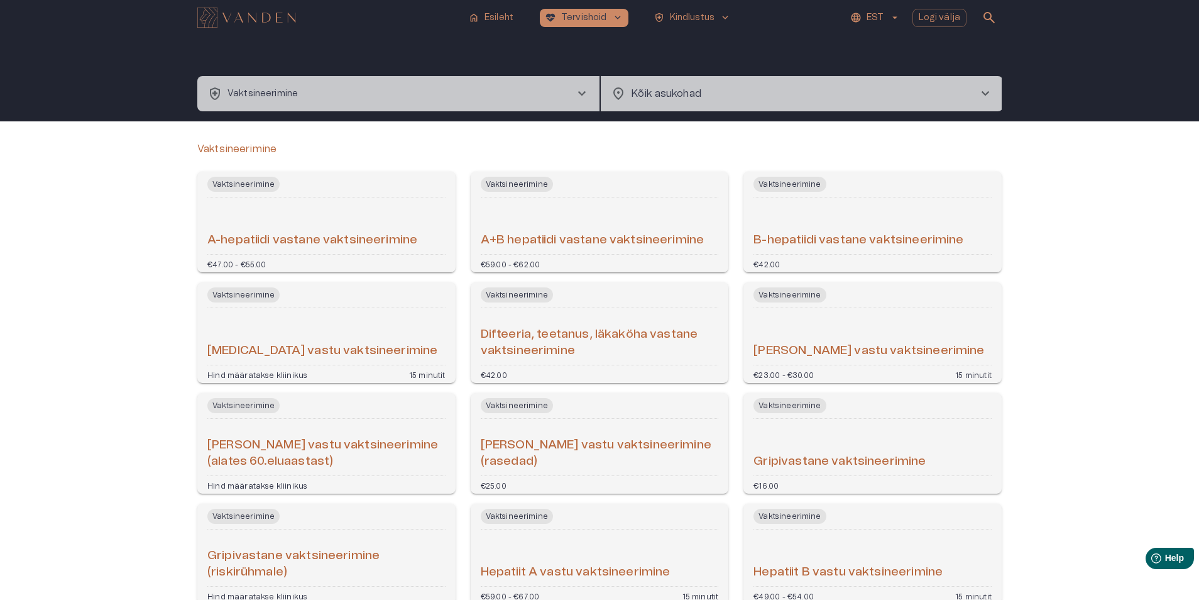
click at [782, 239] on h6 "B-hepatiidi vastane vaktsineerimine" at bounding box center [858, 240] width 210 height 17
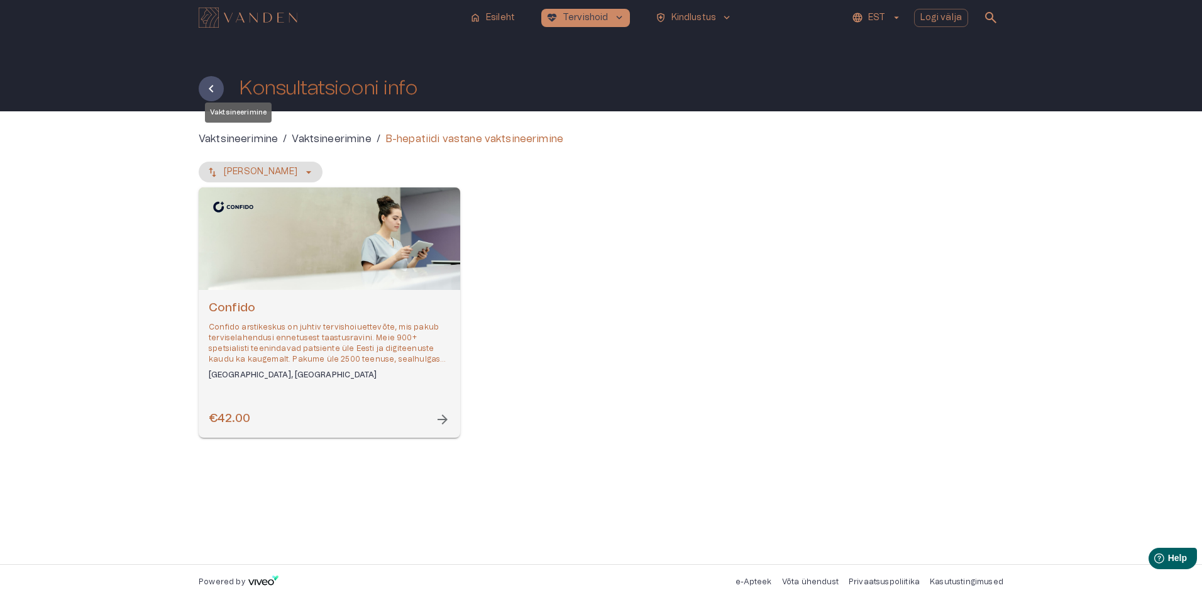
click at [244, 139] on p "Vaktsineerimine" at bounding box center [238, 138] width 79 height 15
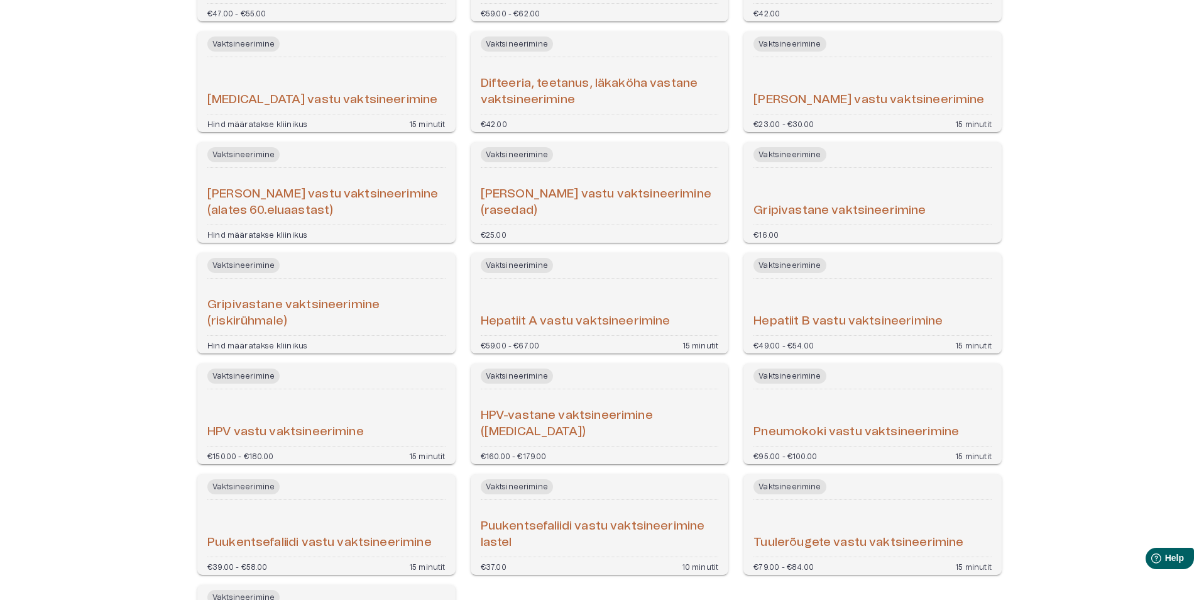
scroll to position [251, 0]
click at [328, 536] on h6 "Puukentsefaliidi vastu vaktsineerimine" at bounding box center [319, 542] width 224 height 17
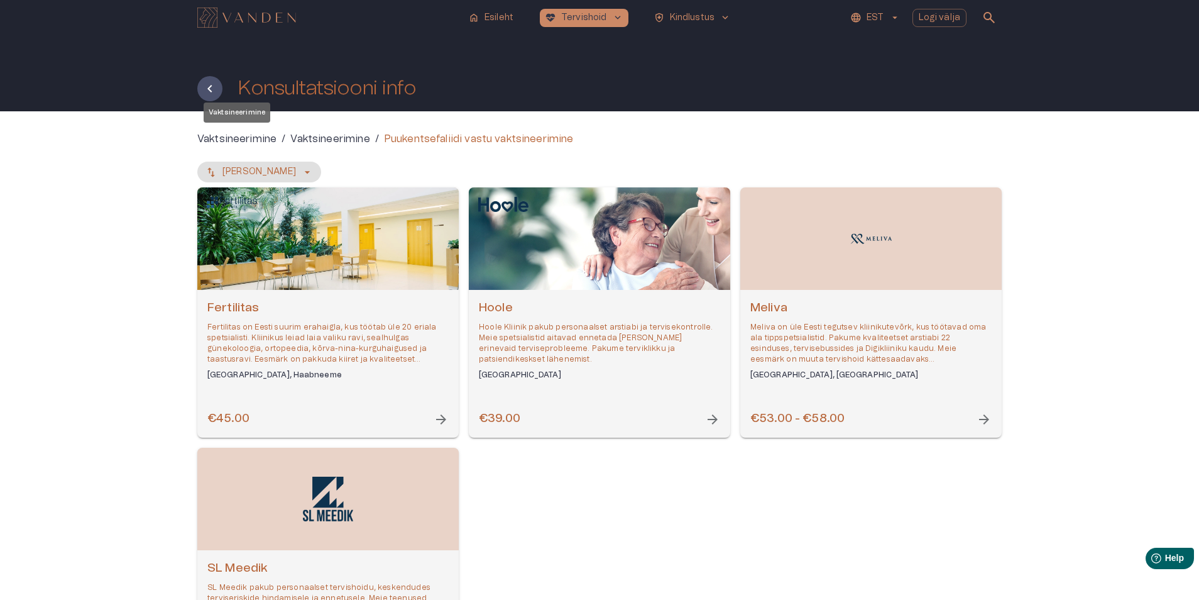
click at [250, 138] on p "Vaktsineerimine" at bounding box center [236, 138] width 79 height 15
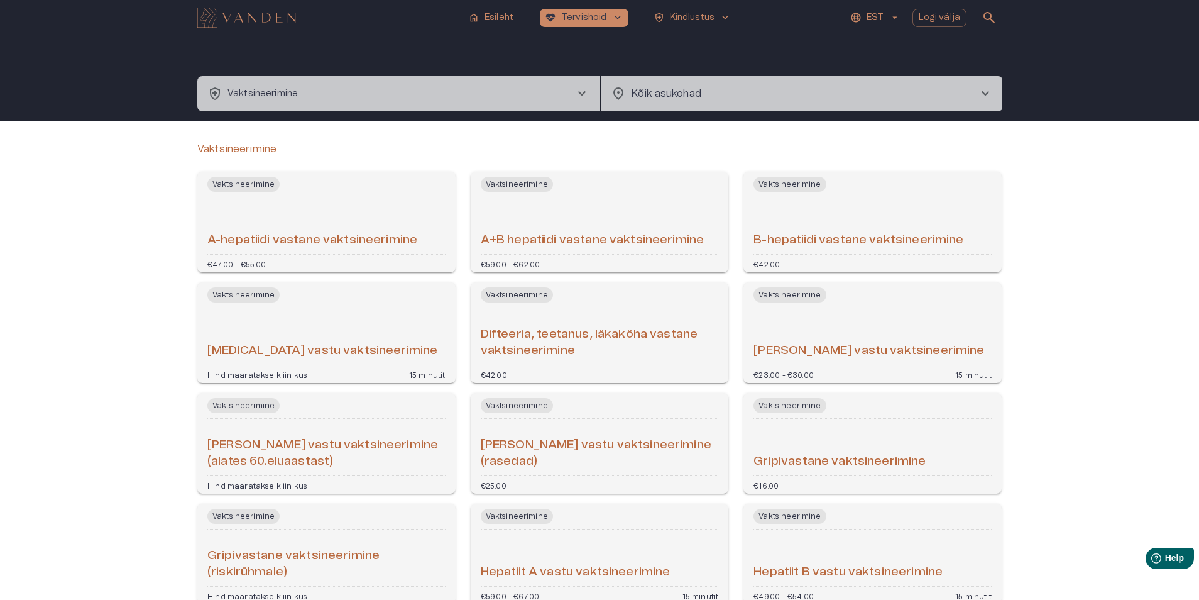
click at [581, 92] on span "chevron_right" at bounding box center [581, 93] width 15 height 15
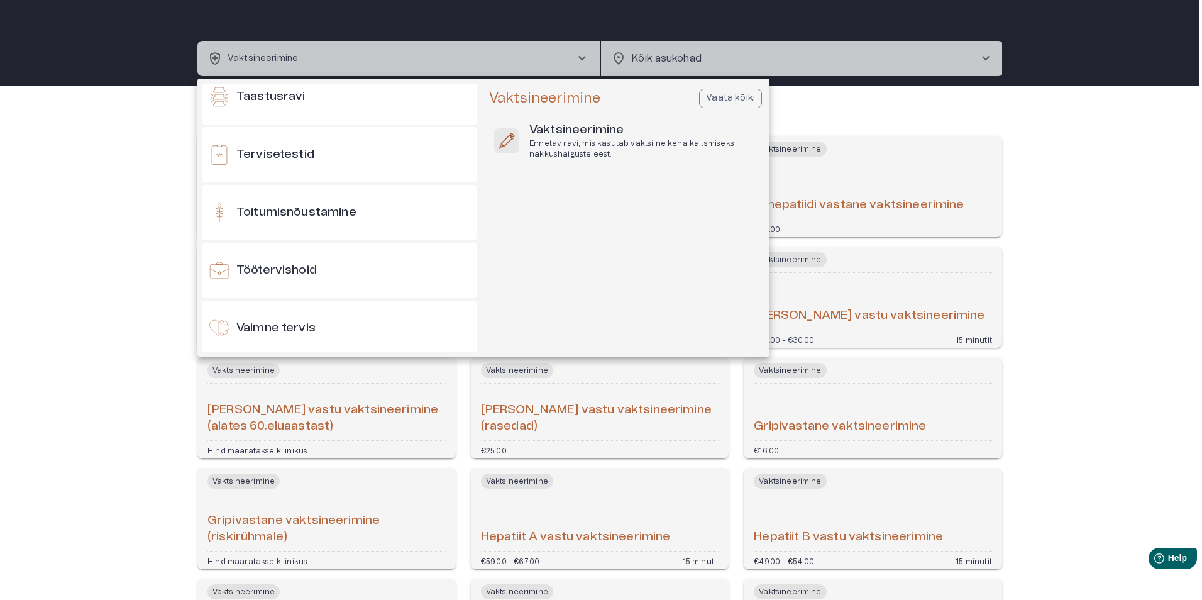
scroll to position [1228, 0]
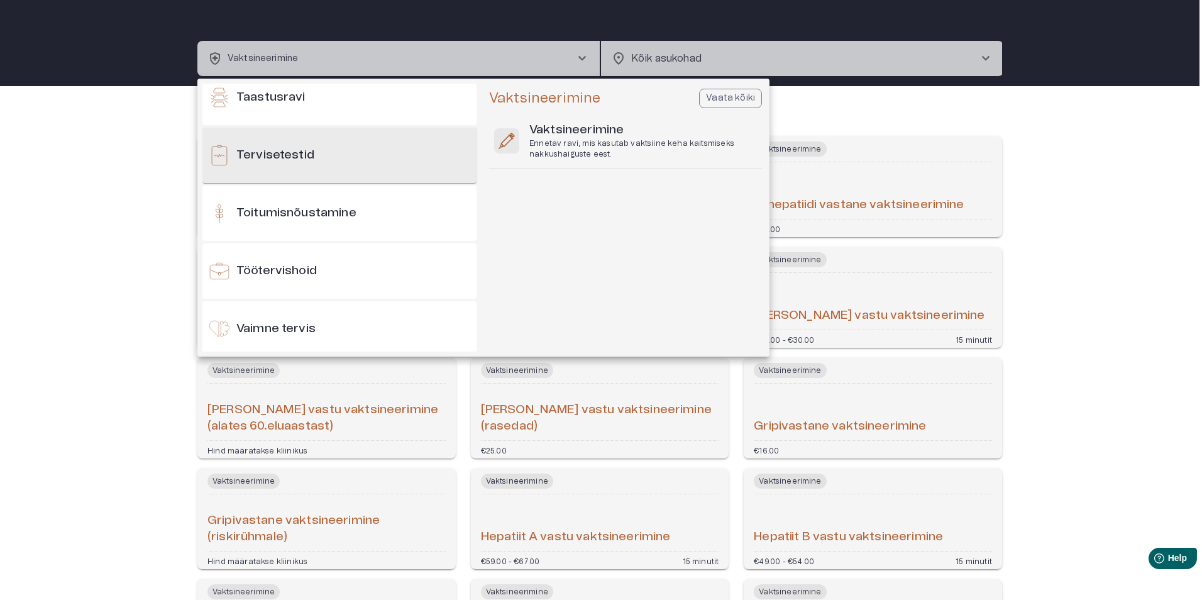
click at [302, 155] on h6 "Tervisetestid" at bounding box center [275, 155] width 78 height 17
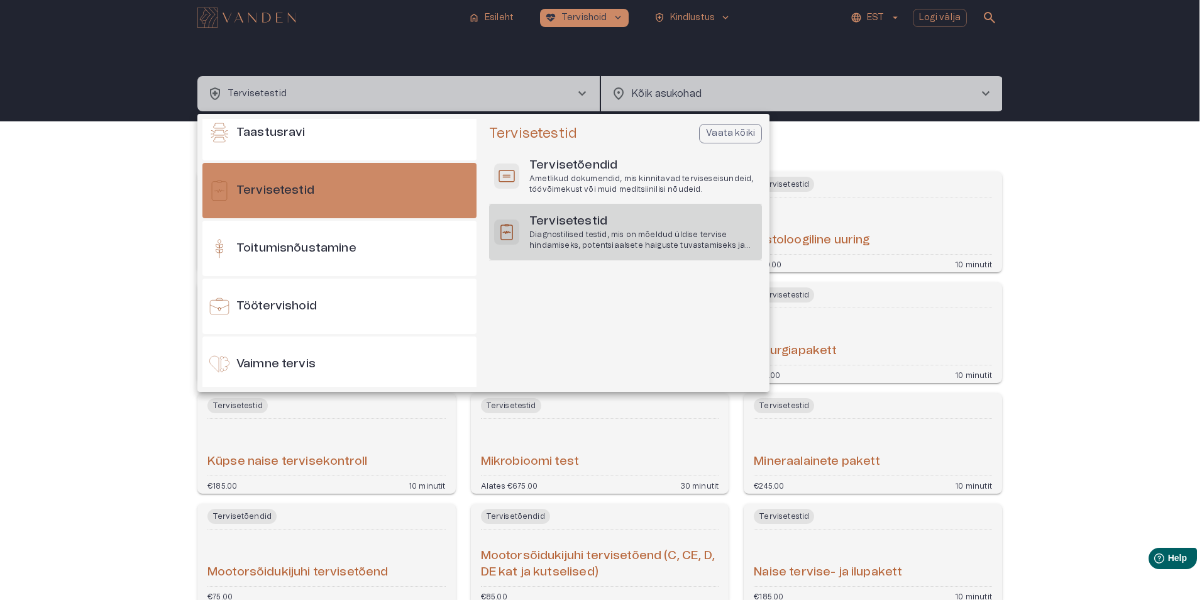
click at [569, 234] on p "Diagnostilised testid, mis on mõeldud üldise tervise hindamiseks, potentsiaalse…" at bounding box center [642, 239] width 227 height 21
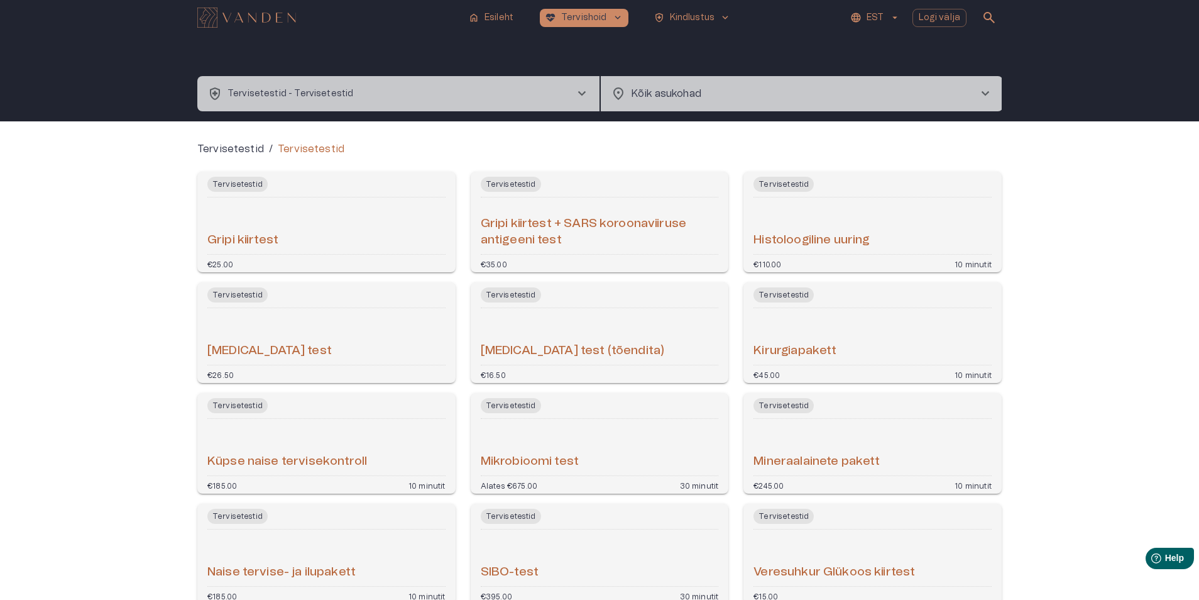
click at [985, 90] on span "chevron_right" at bounding box center [985, 93] width 15 height 15
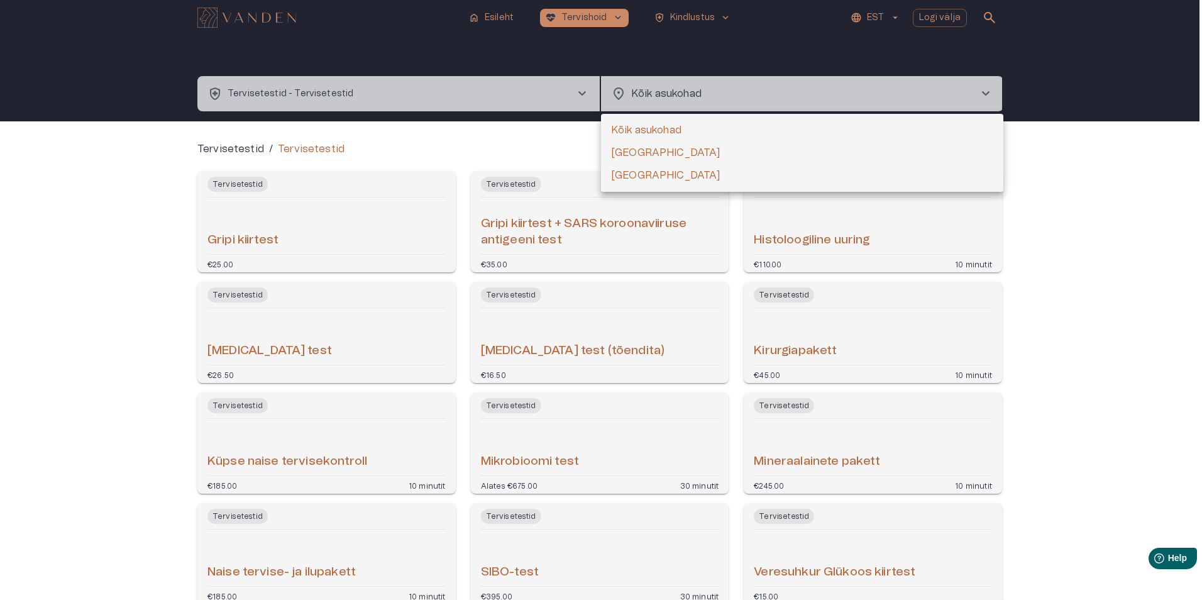
click at [1155, 241] on div at bounding box center [601, 300] width 1202 height 600
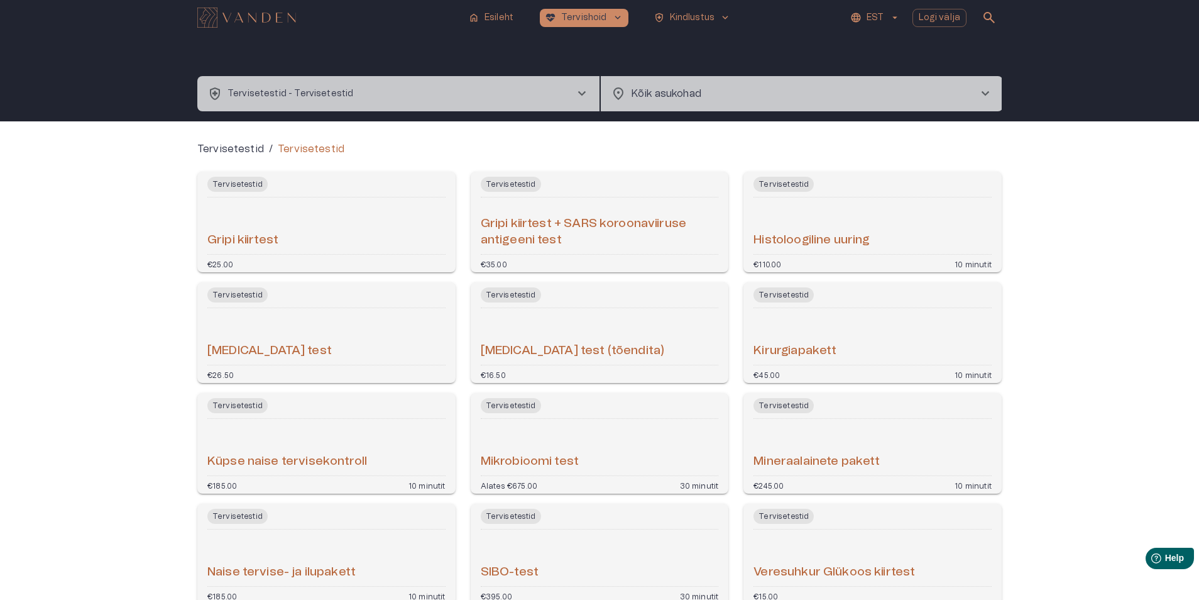
click at [983, 92] on span "chevron_right" at bounding box center [985, 93] width 15 height 15
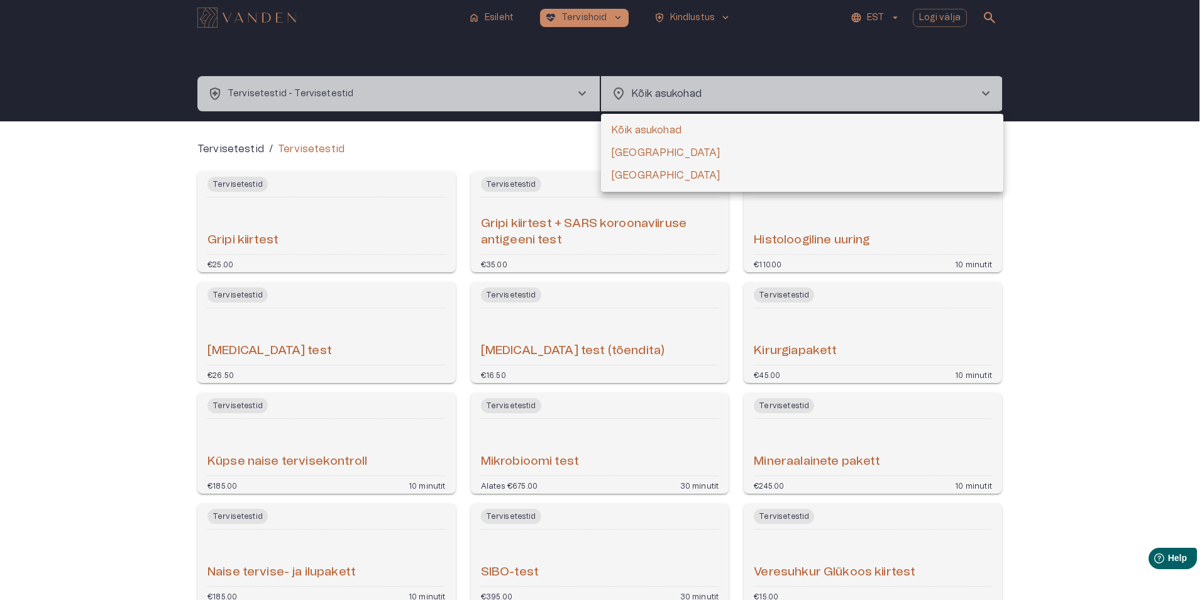
click at [579, 13] on div at bounding box center [601, 300] width 1202 height 600
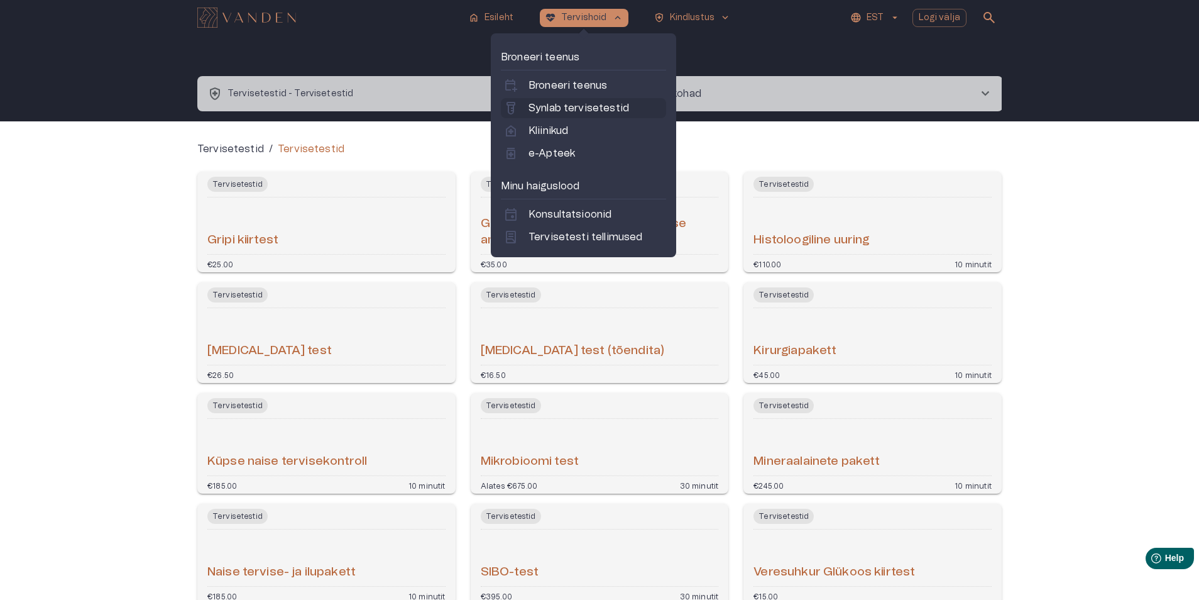
click at [559, 107] on p "Synlab tervisetestid" at bounding box center [579, 108] width 101 height 15
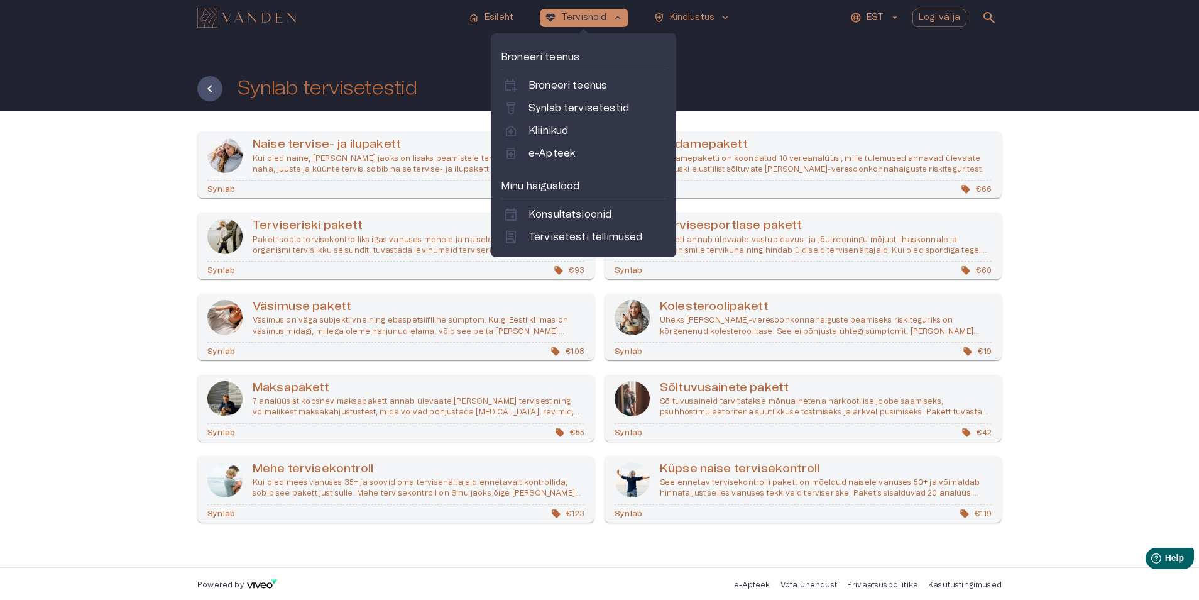
click at [562, 128] on p "Kliinikud" at bounding box center [549, 130] width 40 height 15
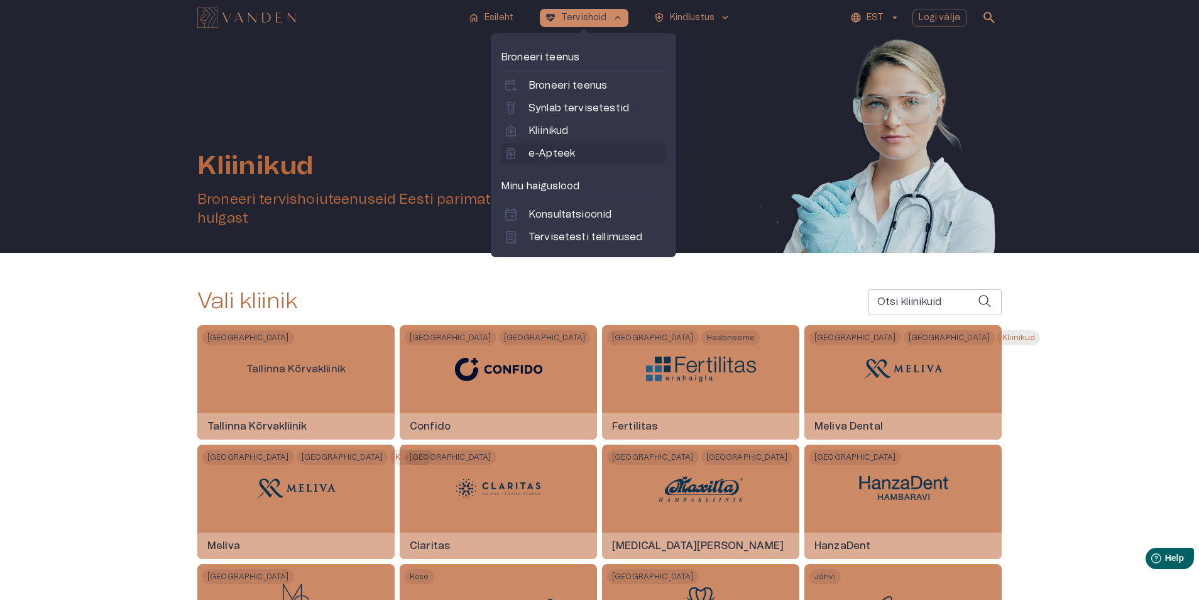
click at [549, 151] on p "e-Apteek" at bounding box center [552, 153] width 47 height 15
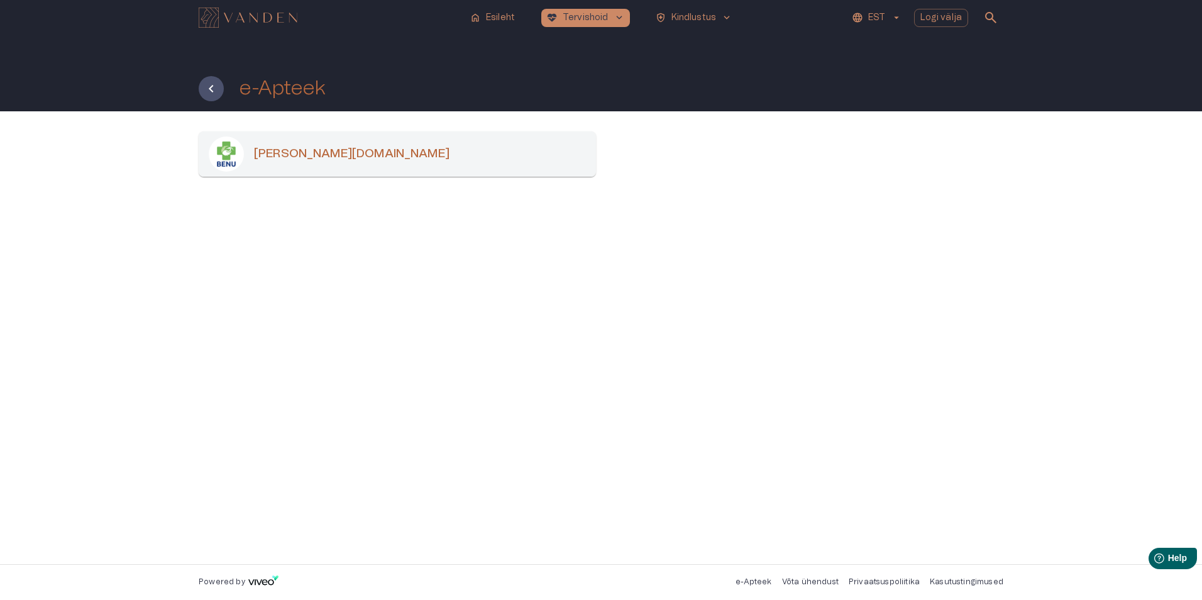
click at [299, 146] on h6 "[PERSON_NAME][DOMAIN_NAME]" at bounding box center [351, 154] width 195 height 17
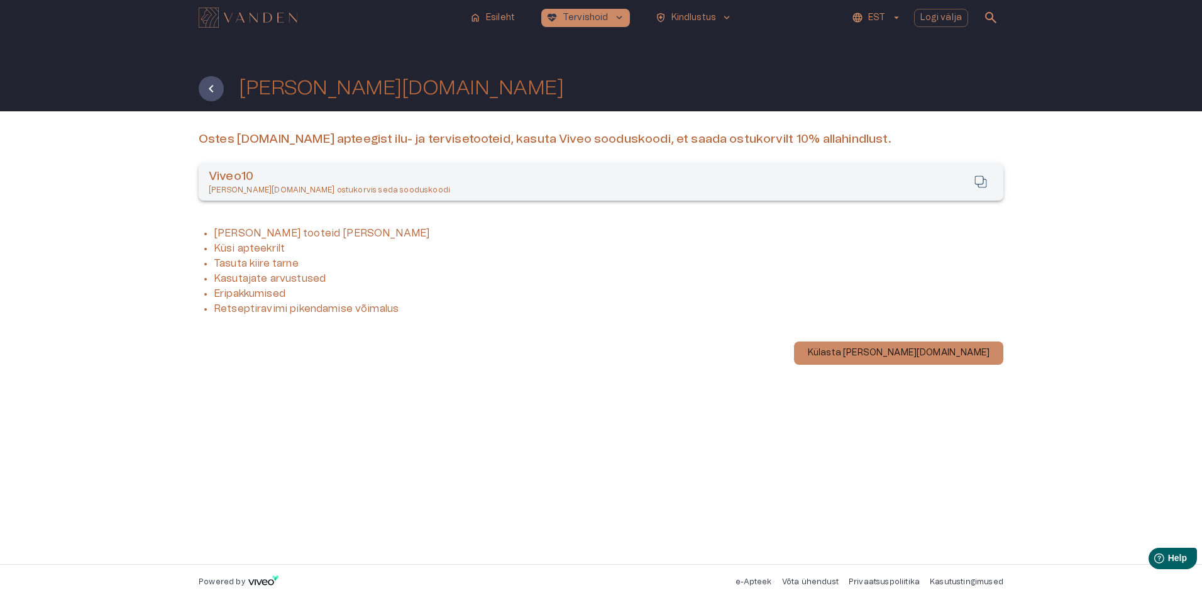
click at [978, 181] on icon "Copy to clipboard" at bounding box center [980, 181] width 15 height 15
click at [950, 352] on p "Külasta [PERSON_NAME][DOMAIN_NAME]" at bounding box center [899, 352] width 182 height 13
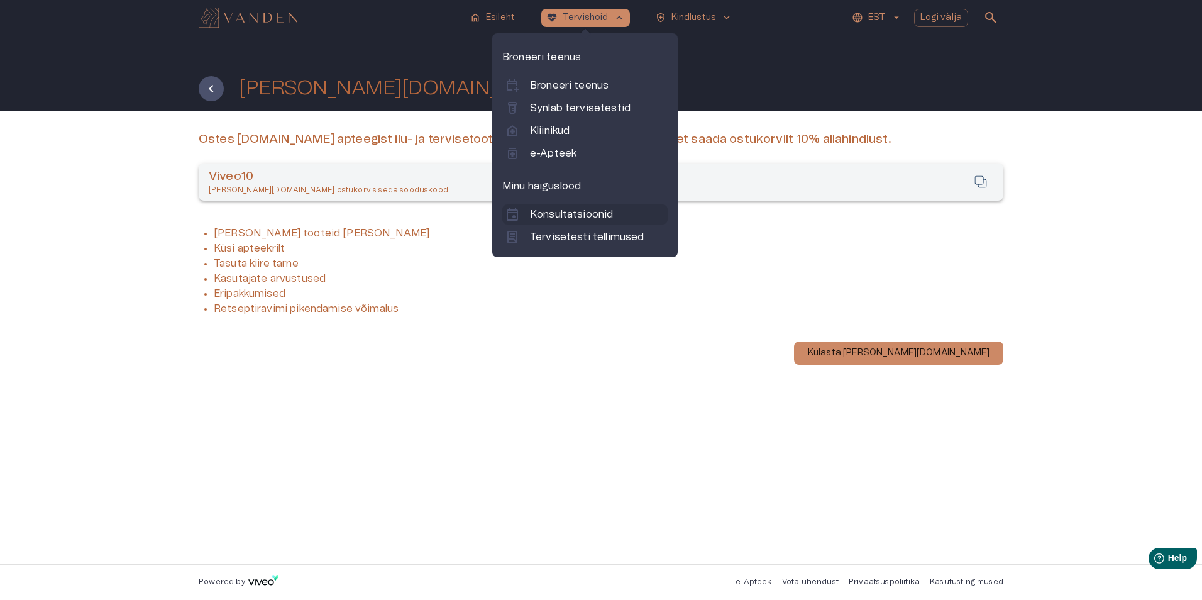
click at [580, 217] on p "Konsultatsioonid" at bounding box center [571, 214] width 83 height 15
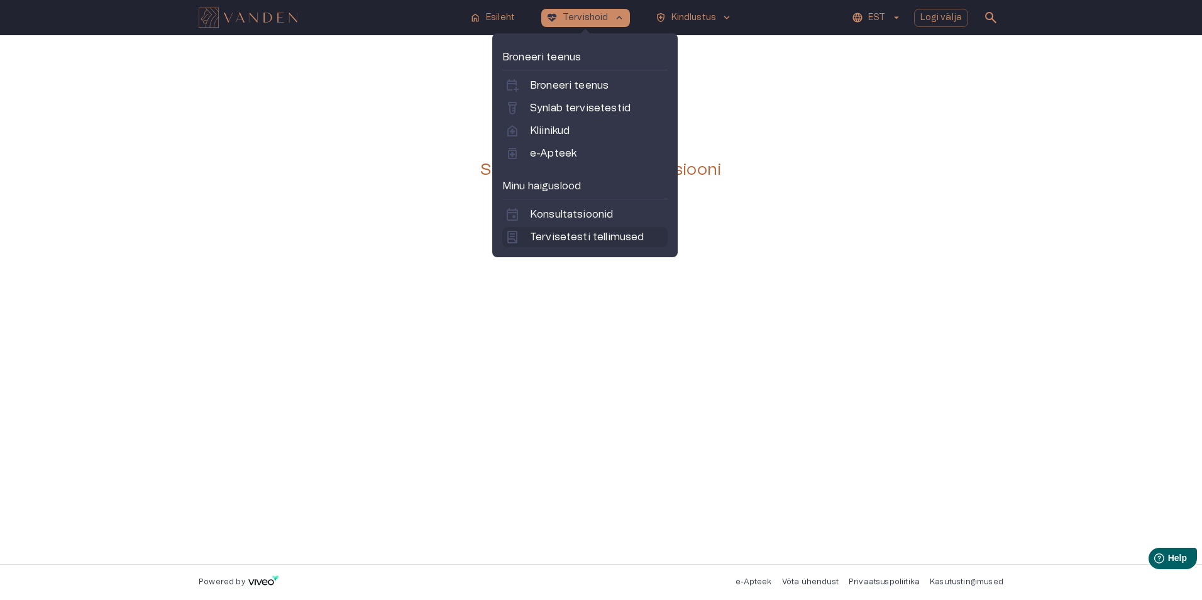
click at [552, 236] on p "Tervisetesti tellimused" at bounding box center [587, 236] width 114 height 15
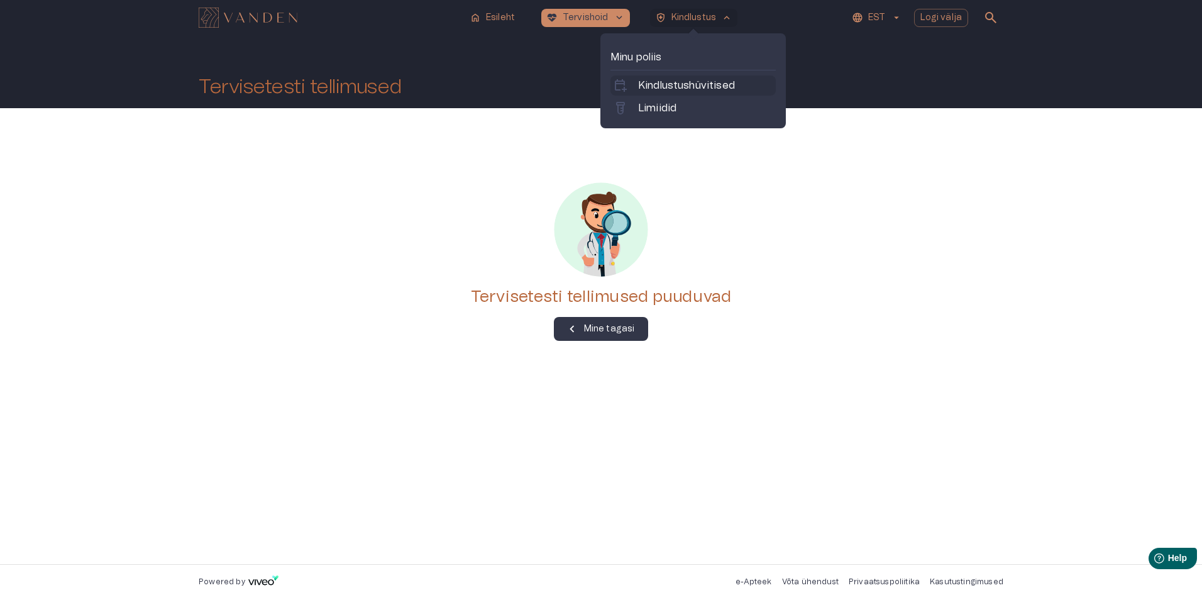
click at [687, 86] on p "Kindlustushüvitised" at bounding box center [686, 85] width 97 height 15
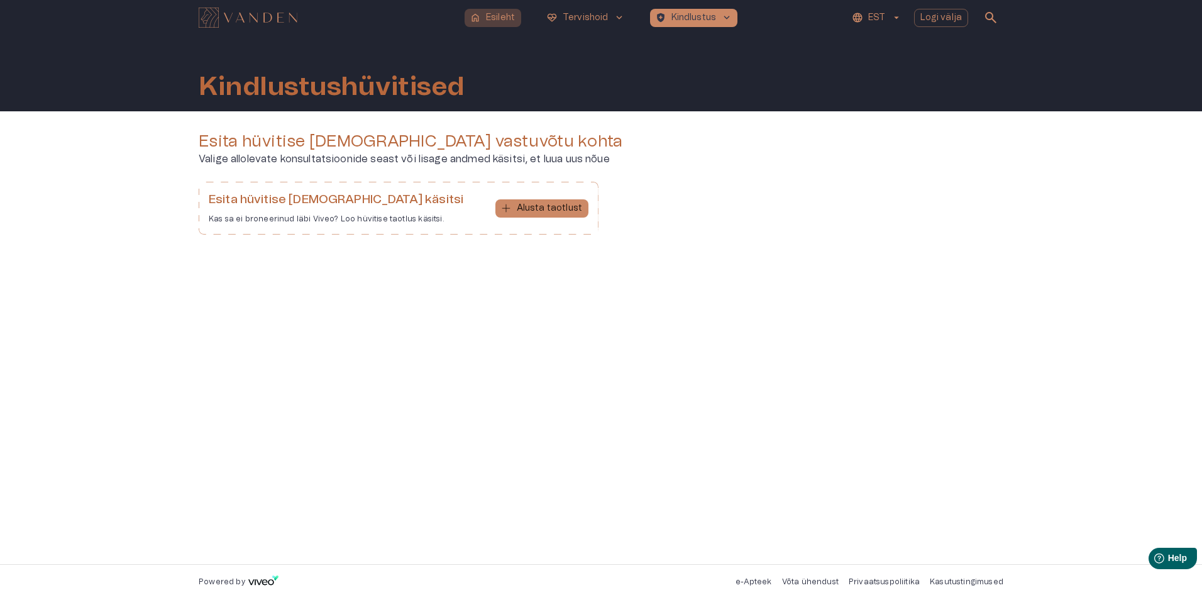
click at [500, 16] on p "Esileht" at bounding box center [500, 17] width 29 height 13
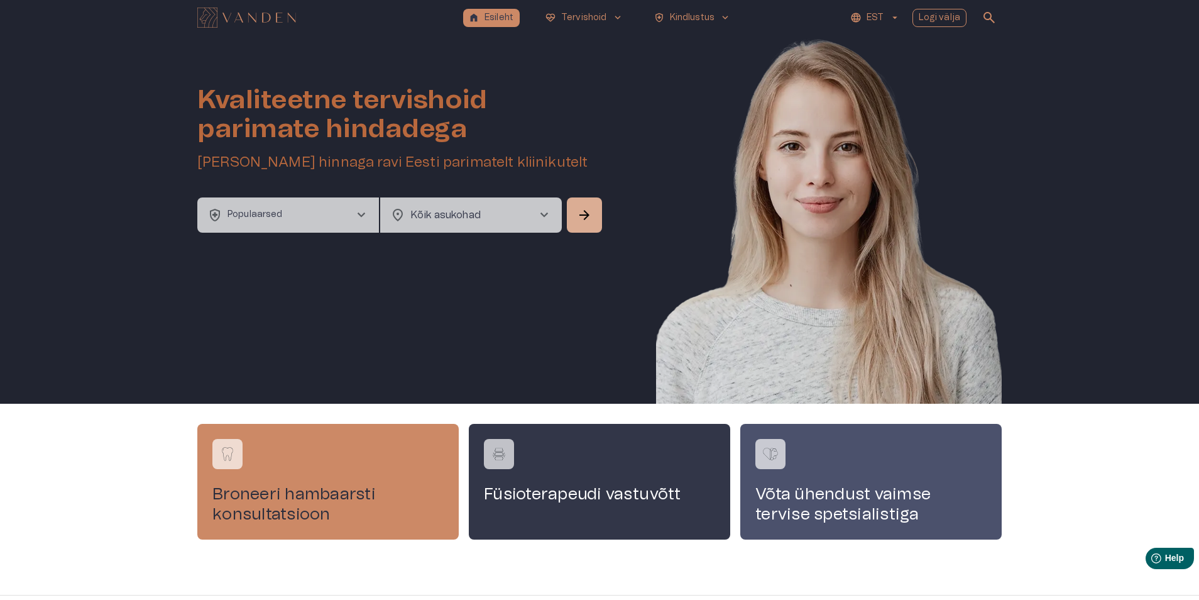
click at [949, 16] on p "Logi välja" at bounding box center [940, 17] width 42 height 13
